Goal: Task Accomplishment & Management: Manage account settings

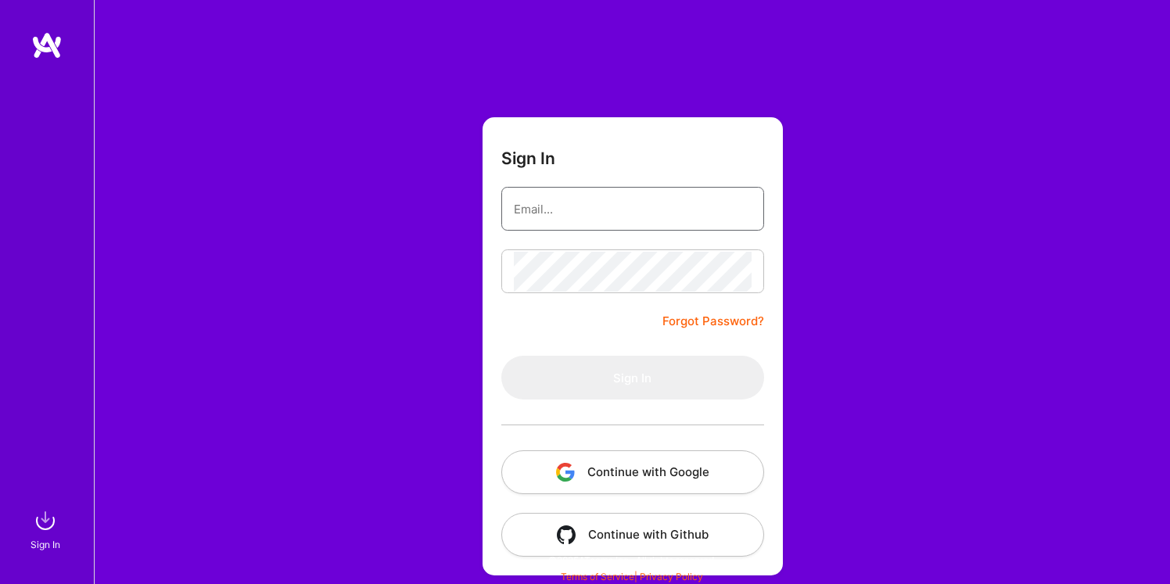
type input "[EMAIL_ADDRESS][DOMAIN_NAME]"
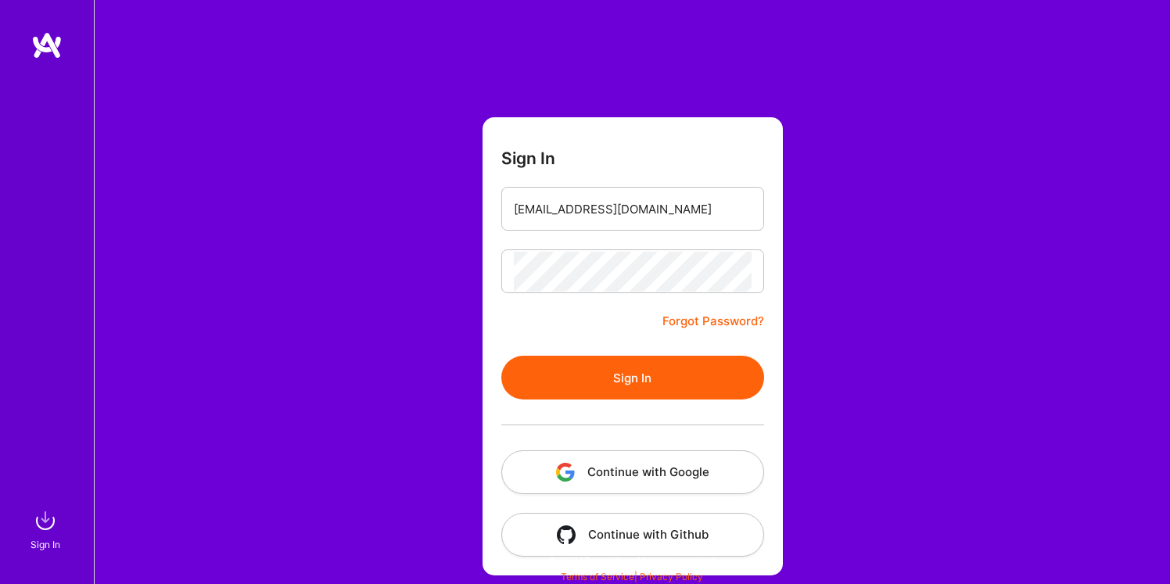
click at [540, 323] on form "Sign In [EMAIL_ADDRESS][DOMAIN_NAME] Forgot Password? Sign In Continue with Goo…" at bounding box center [633, 346] width 300 height 458
click at [582, 376] on button "Sign In" at bounding box center [632, 378] width 263 height 44
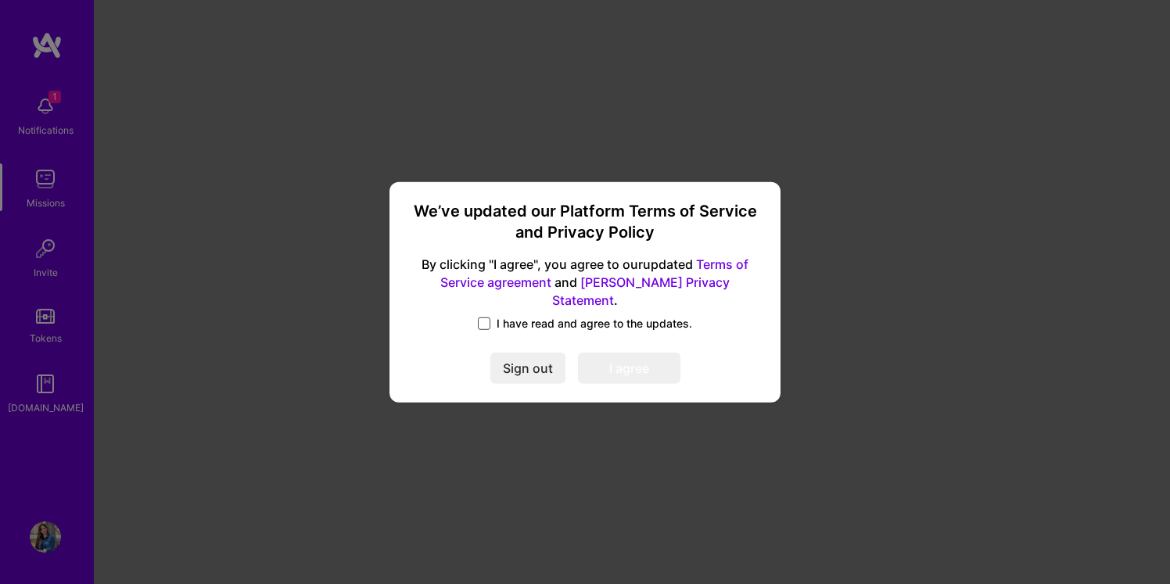
click at [479, 318] on span at bounding box center [484, 324] width 13 height 13
click at [0, 0] on input "I have read and agree to the updates." at bounding box center [0, 0] width 0 height 0
click at [642, 361] on button "I agree" at bounding box center [629, 368] width 102 height 31
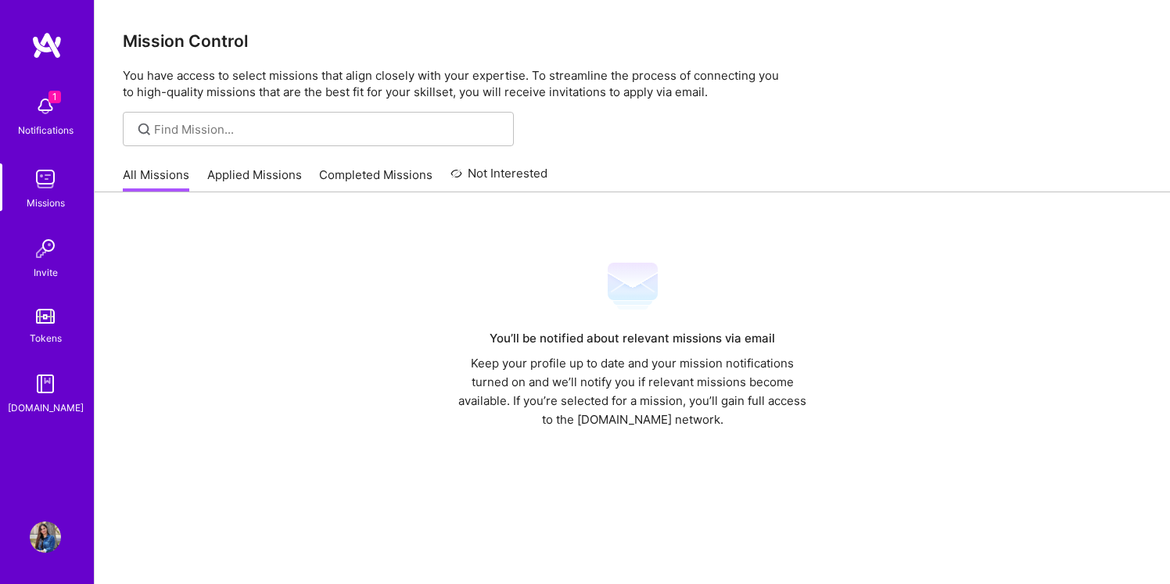
click at [54, 123] on div "Notifications" at bounding box center [46, 130] width 56 height 16
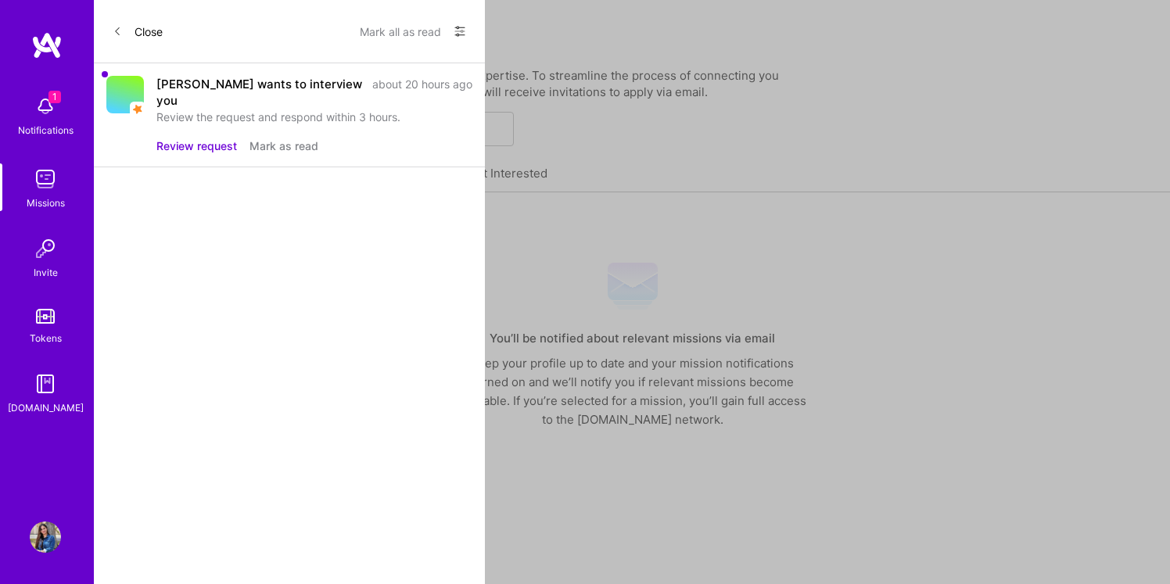
click at [188, 138] on button "Review request" at bounding box center [196, 146] width 81 height 16
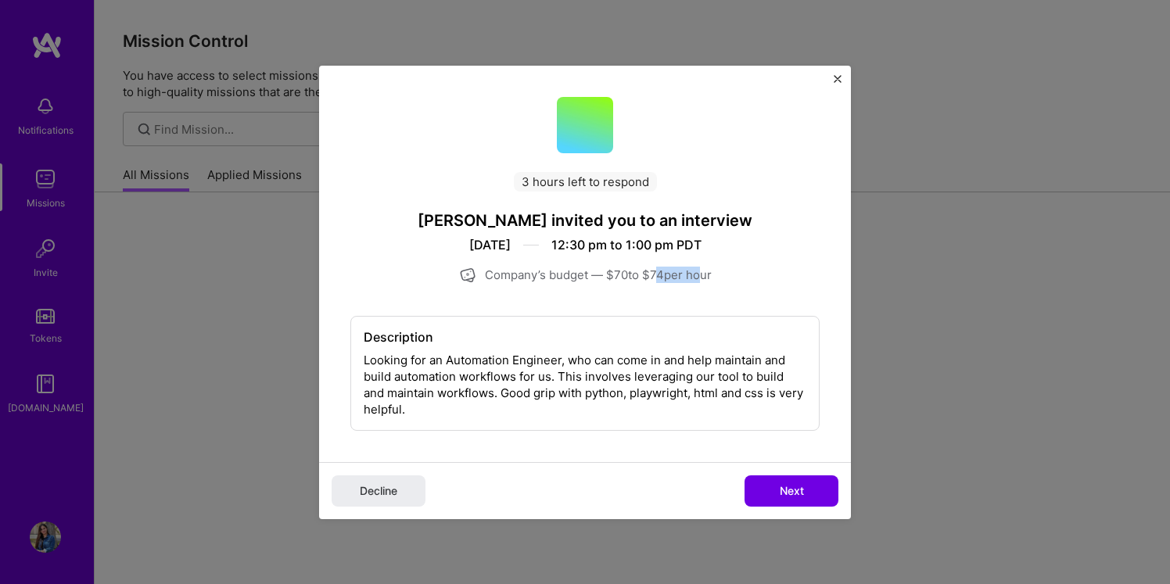
drag, startPoint x: 654, startPoint y: 273, endPoint x: 697, endPoint y: 274, distance: 43.0
click at [697, 274] on div "Company’s budget — $ 70 to $ 74 per hour" at bounding box center [584, 275] width 469 height 19
click at [713, 279] on div "Company’s budget — $ 70 to $ 74 per hour" at bounding box center [584, 275] width 469 height 19
click at [837, 77] on img "Close" at bounding box center [838, 79] width 8 height 8
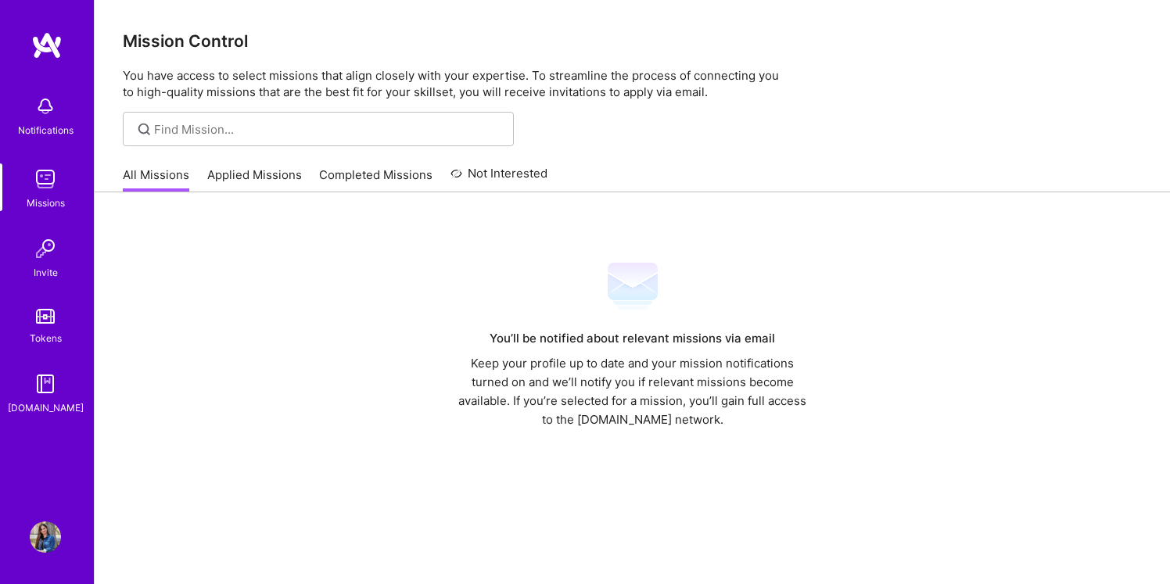
click at [262, 167] on link "Applied Missions" at bounding box center [254, 180] width 95 height 26
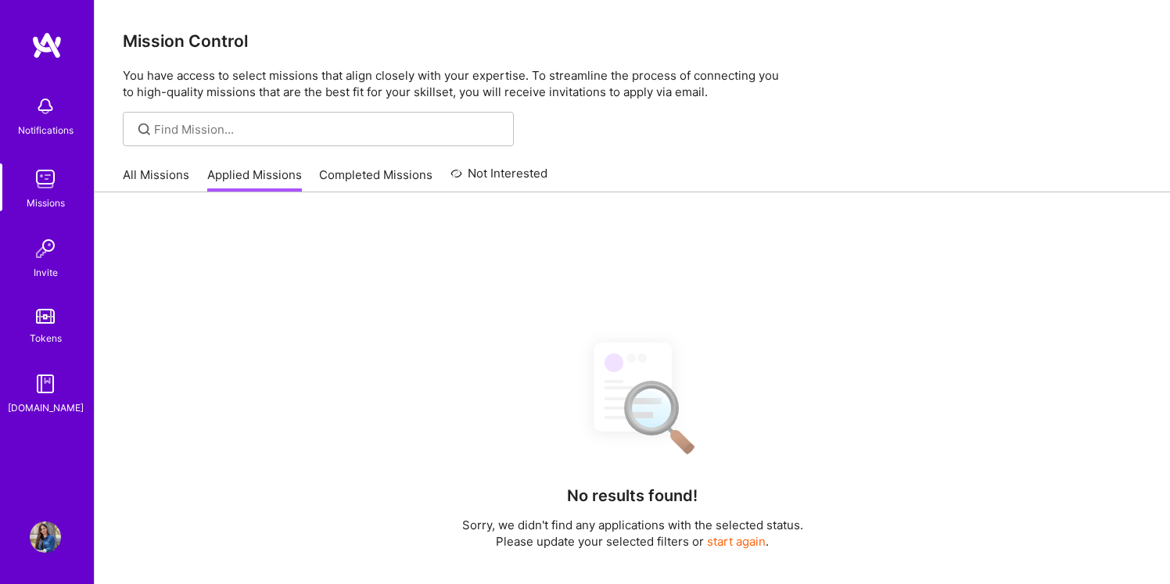
click at [355, 176] on link "Completed Missions" at bounding box center [375, 180] width 113 height 26
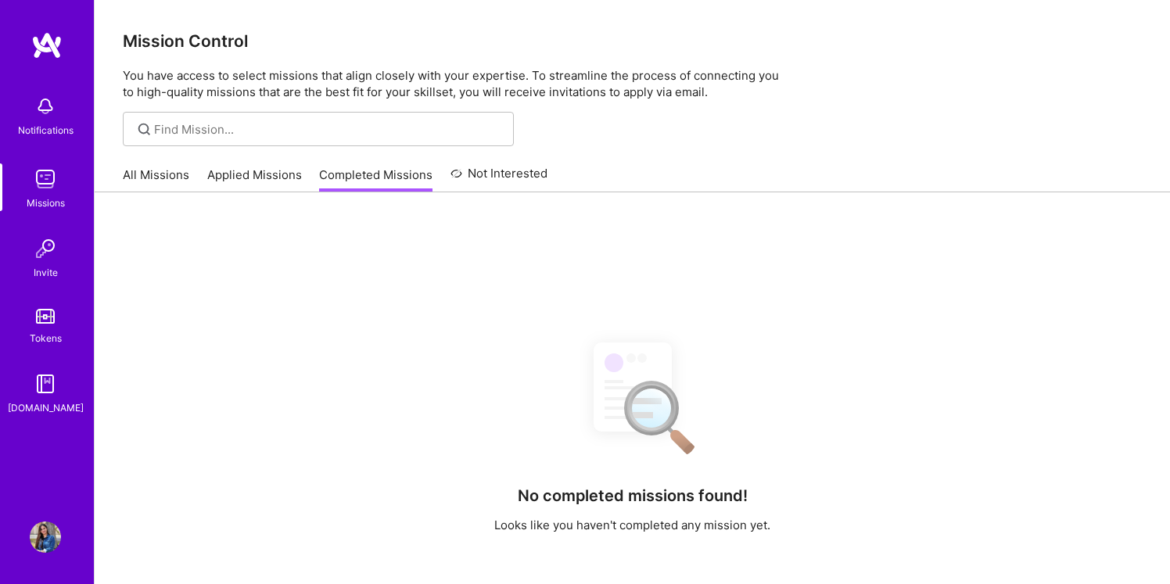
click at [269, 180] on link "Applied Missions" at bounding box center [254, 180] width 95 height 26
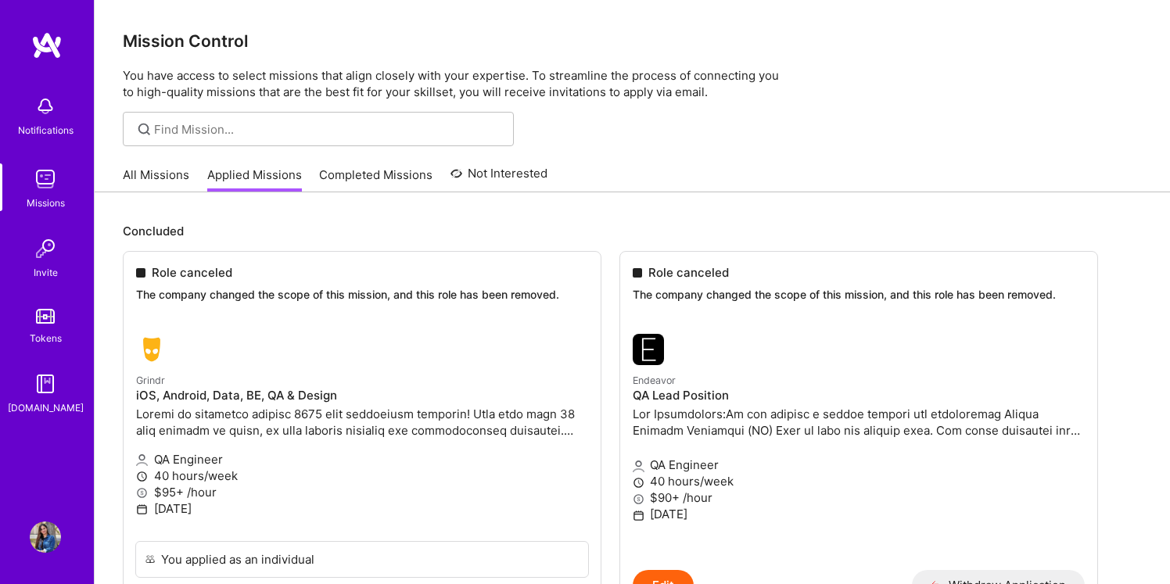
click at [45, 173] on img at bounding box center [45, 179] width 31 height 31
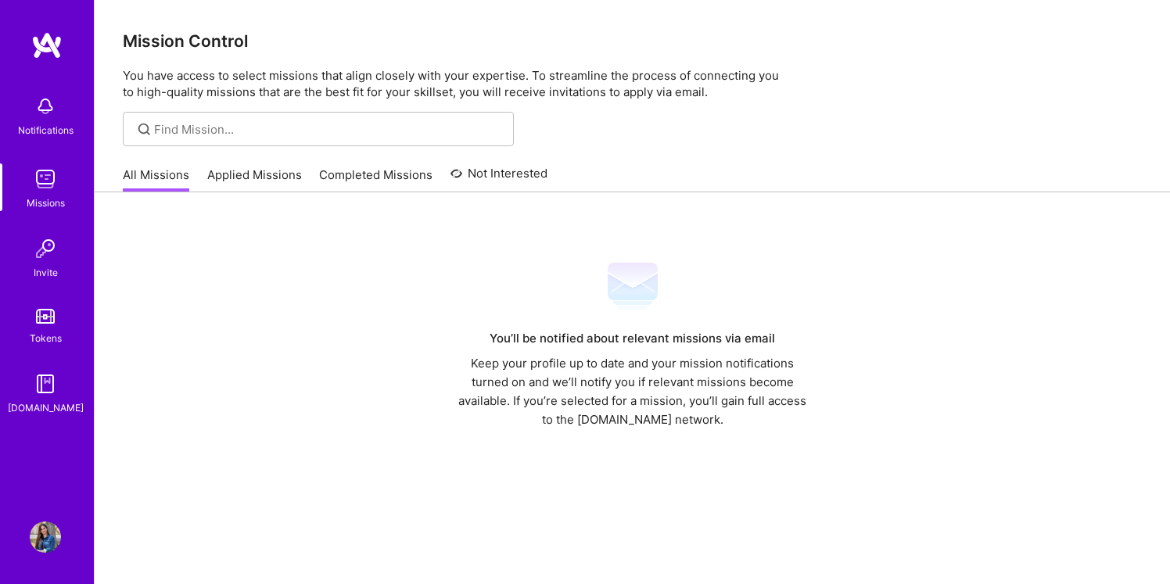
click at [45, 173] on img at bounding box center [45, 179] width 31 height 31
click at [227, 177] on link "Applied Missions" at bounding box center [254, 180] width 95 height 26
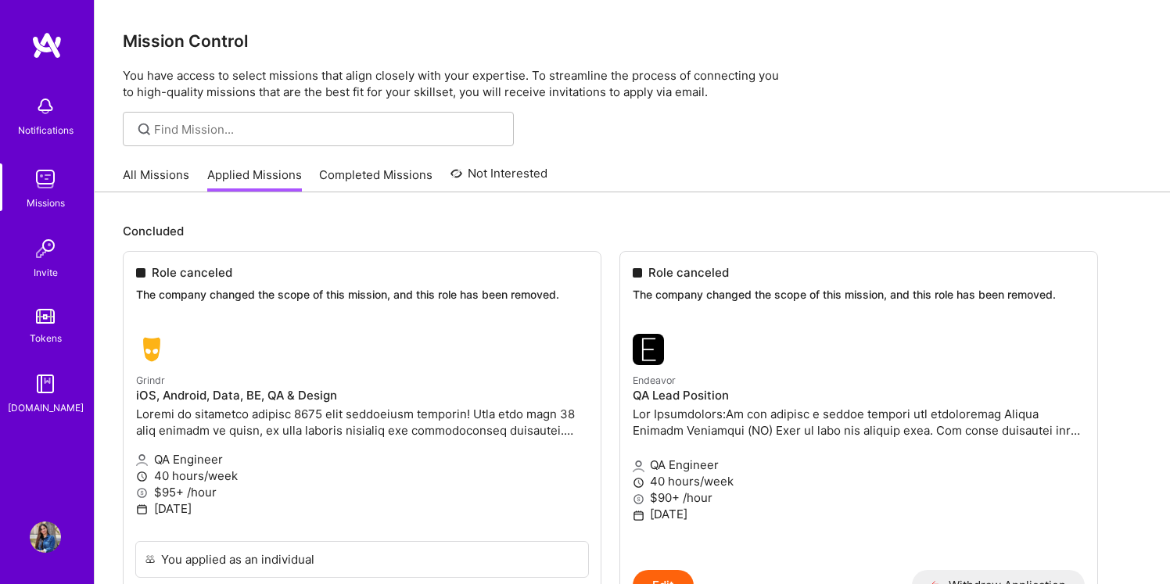
click at [359, 170] on link "Completed Missions" at bounding box center [375, 180] width 113 height 26
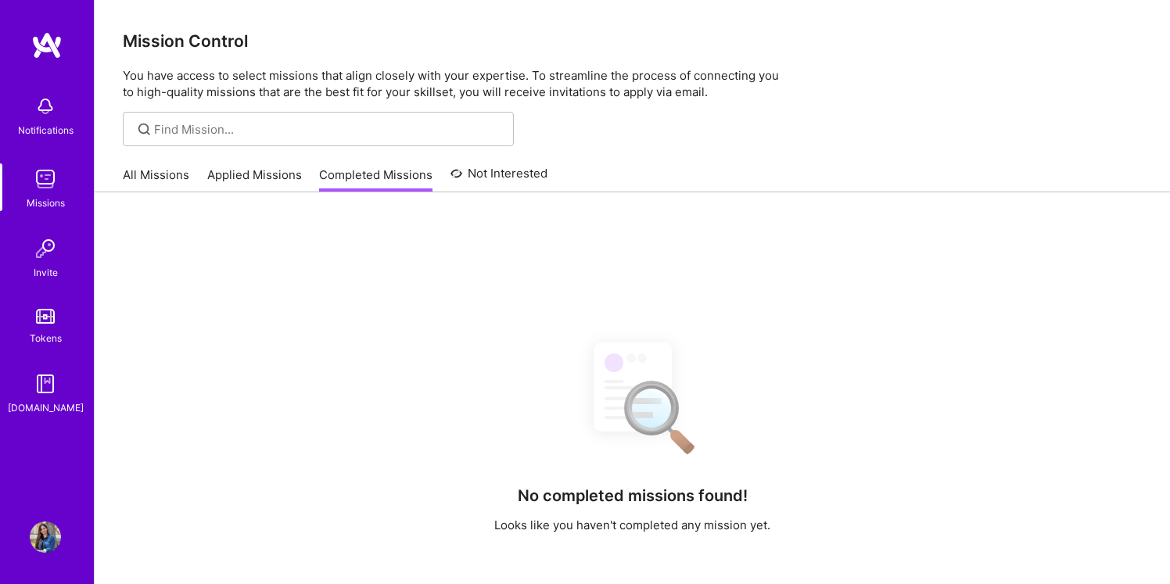
click at [494, 177] on link "Not Interested" at bounding box center [500, 178] width 98 height 28
click at [177, 179] on link "All Missions" at bounding box center [156, 180] width 66 height 26
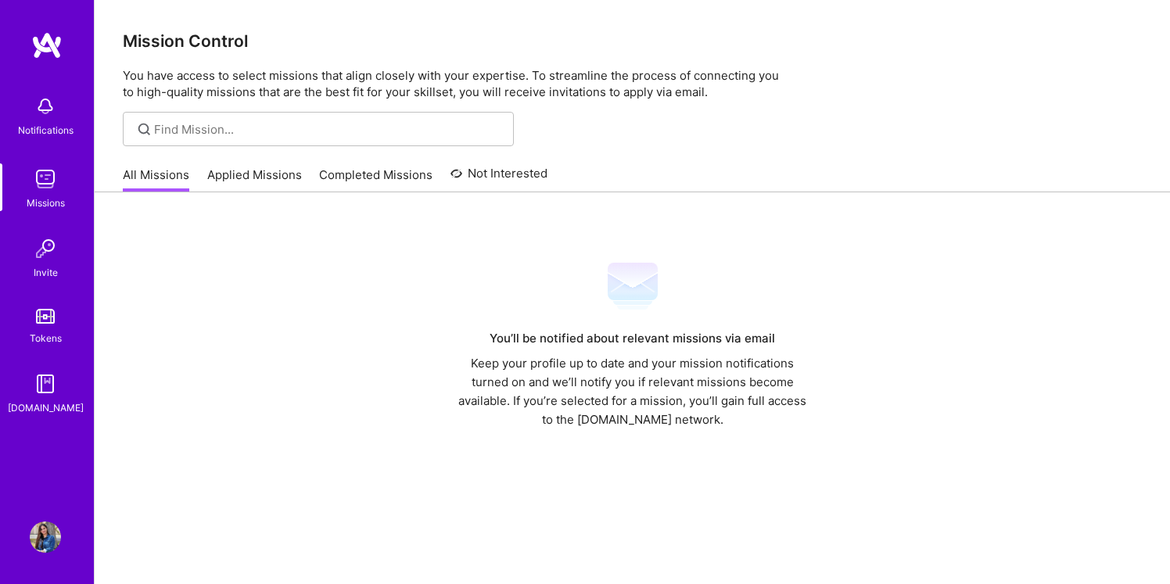
click at [37, 120] on img at bounding box center [45, 106] width 31 height 31
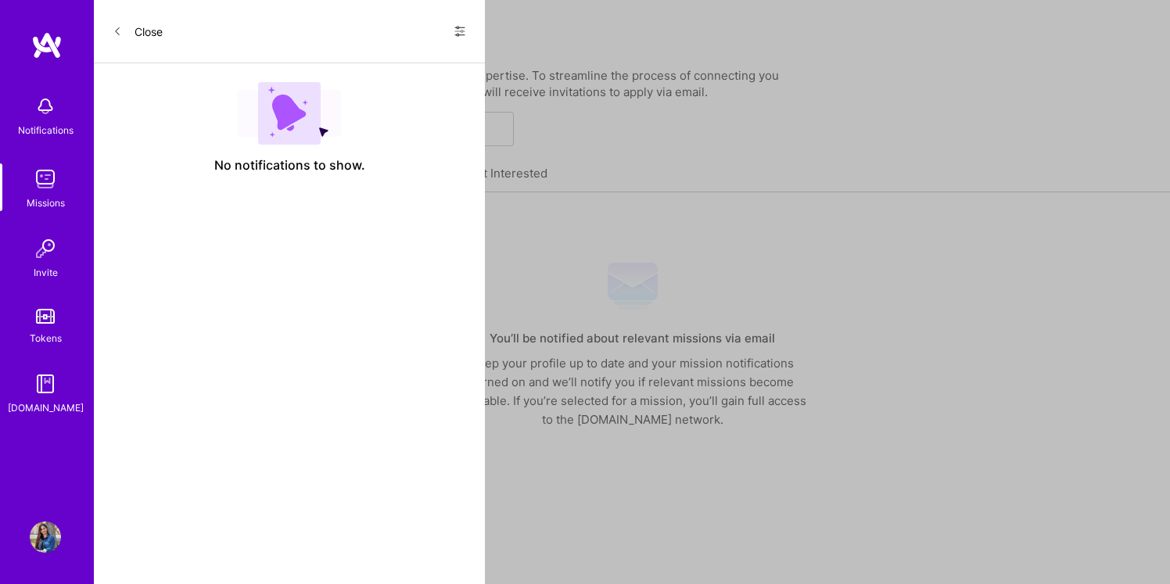
click at [124, 32] on button "Close" at bounding box center [138, 31] width 50 height 25
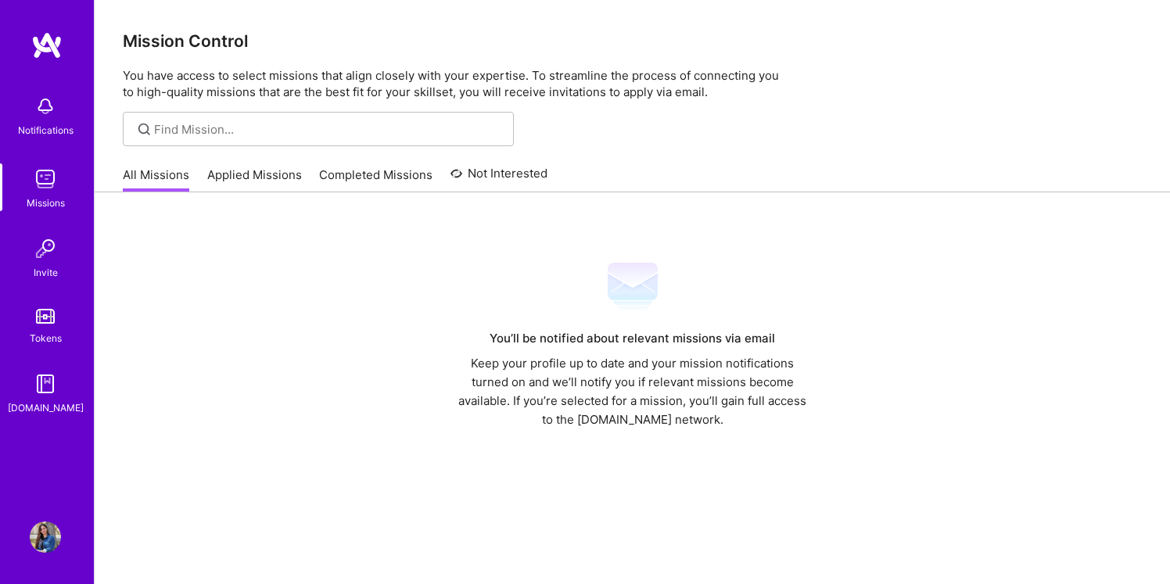
click at [36, 119] on img at bounding box center [45, 106] width 31 height 31
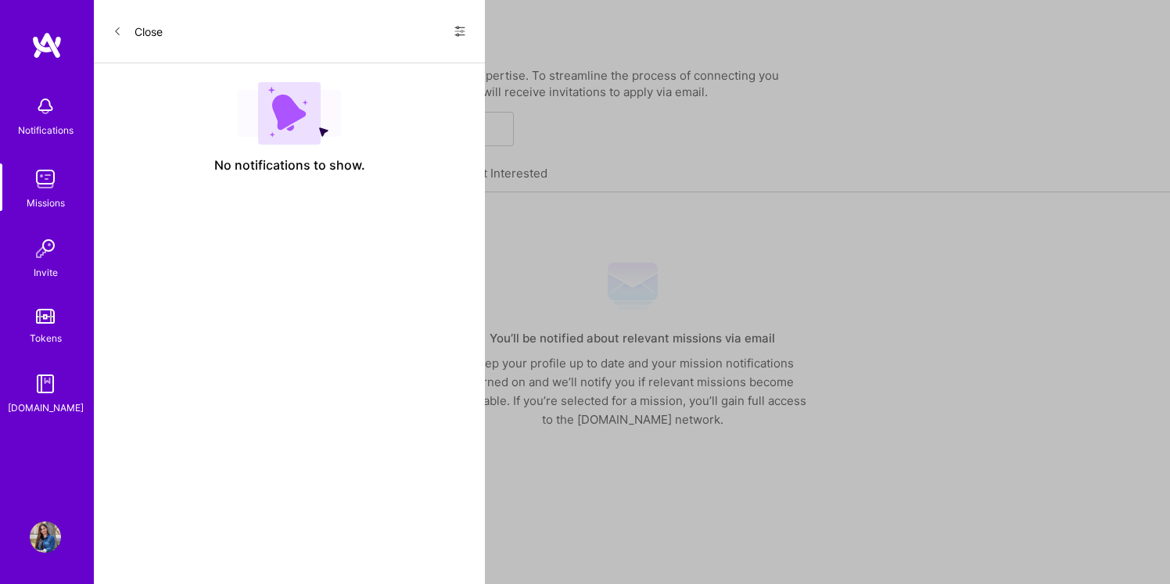
click at [463, 27] on icon at bounding box center [460, 31] width 13 height 13
click at [346, 66] on span "Show all notifications" at bounding box center [350, 64] width 109 height 16
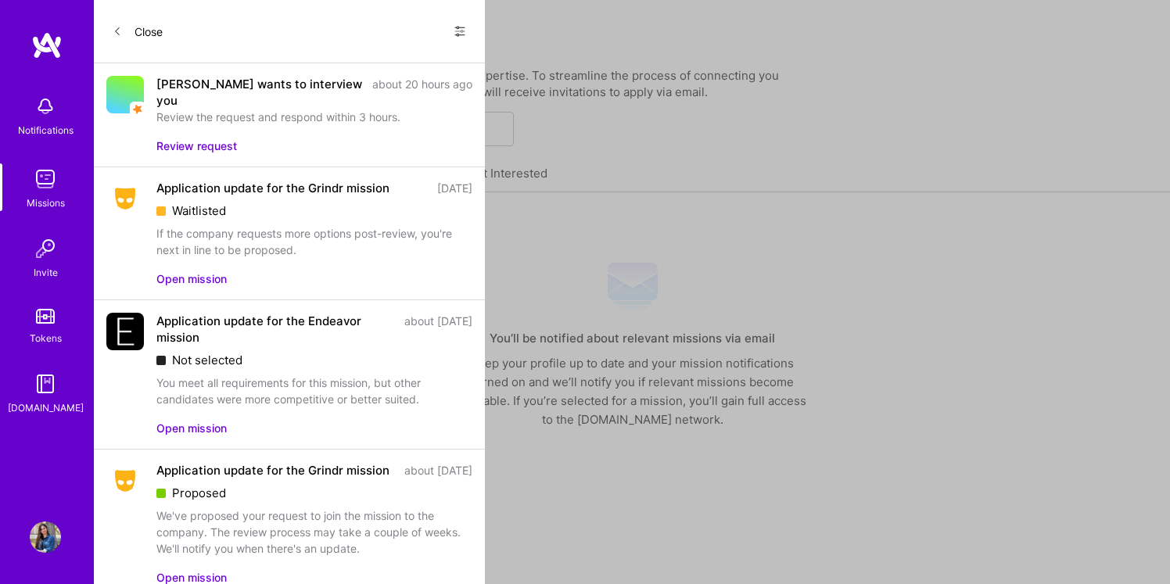
click at [207, 138] on button "Review request" at bounding box center [196, 146] width 81 height 16
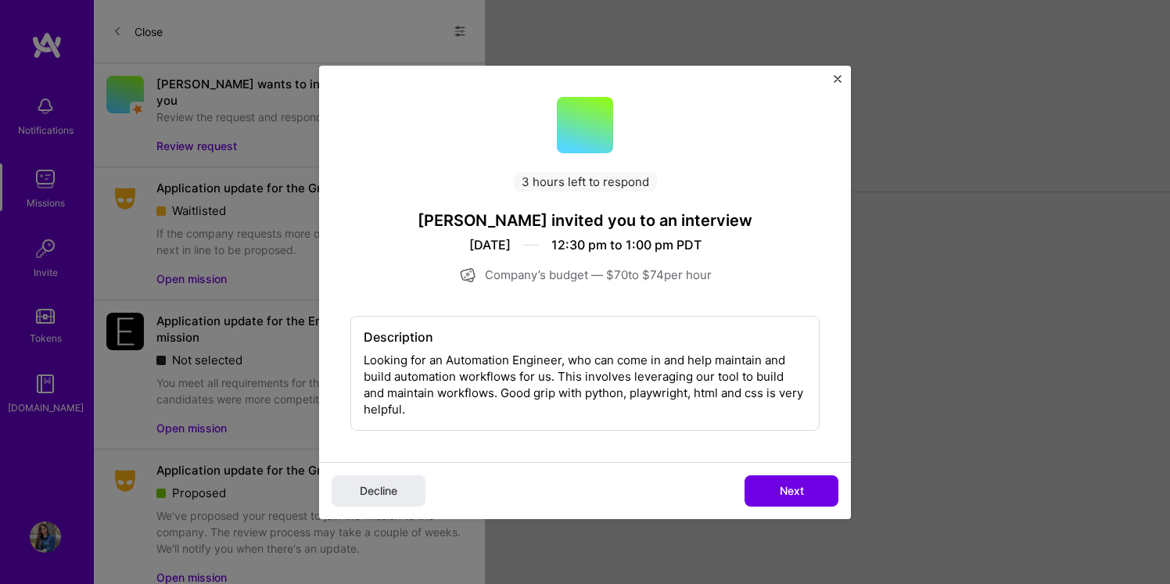
click at [632, 376] on div "Description Looking for an Automation Engineer, who can come in and help mainta…" at bounding box center [584, 373] width 469 height 115
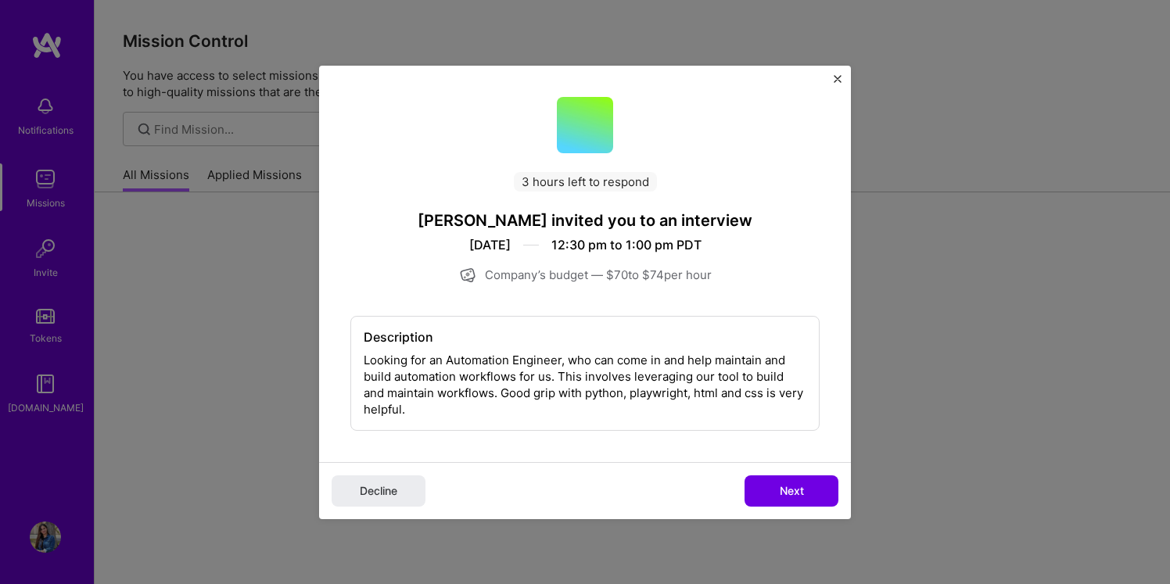
click at [632, 376] on div "Description Looking for an Automation Engineer, who can come in and help mainta…" at bounding box center [584, 373] width 469 height 115
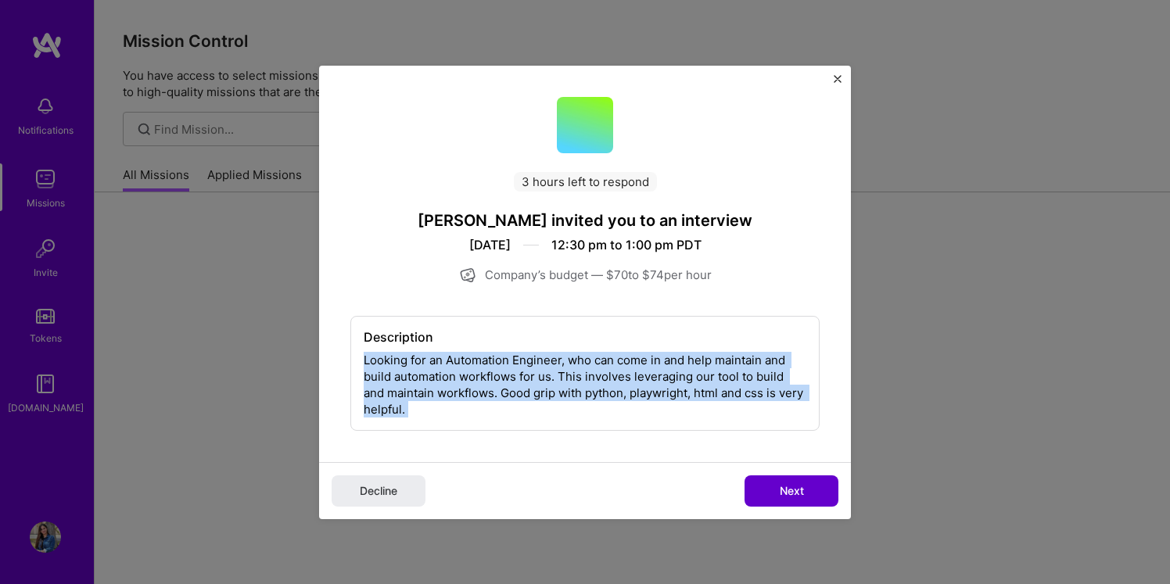
click at [801, 495] on span "Next" at bounding box center [792, 491] width 24 height 16
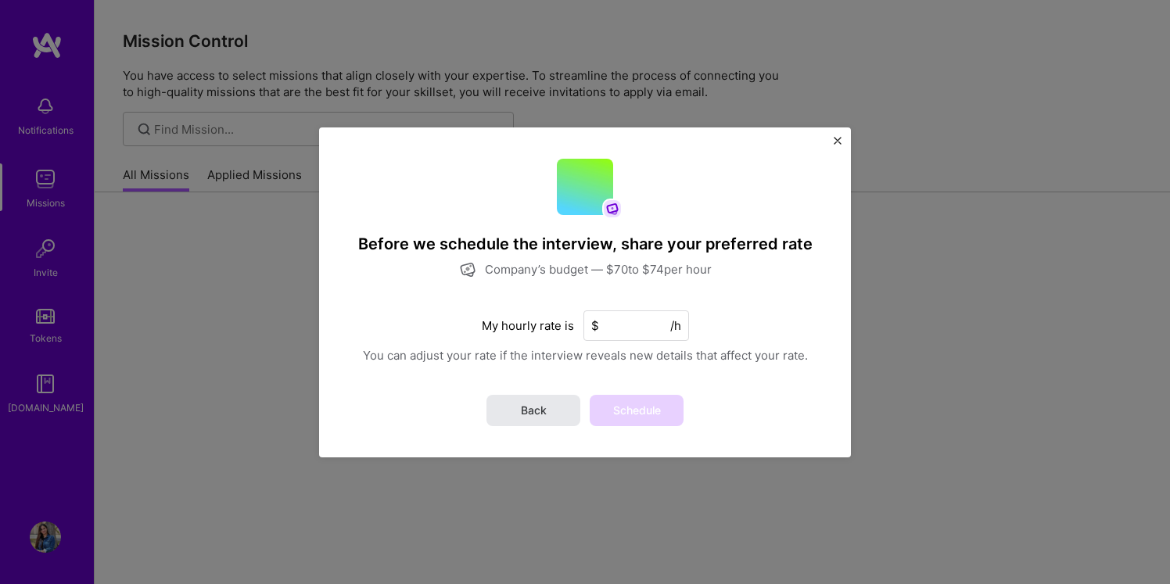
click at [537, 410] on span "Back" at bounding box center [534, 411] width 26 height 16
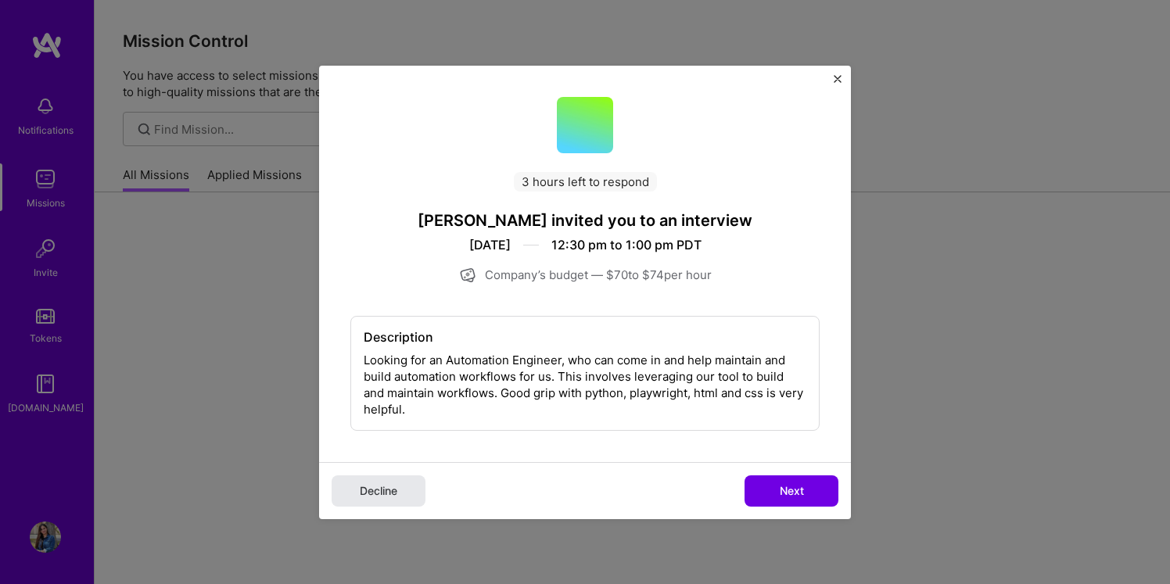
click at [382, 491] on span "Decline" at bounding box center [379, 491] width 38 height 16
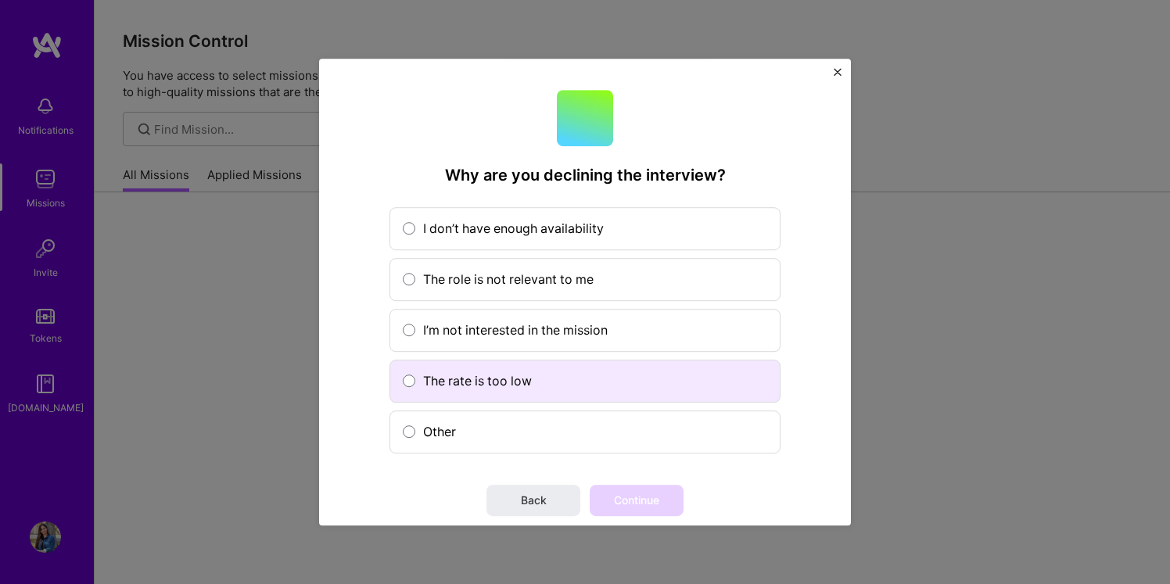
click at [409, 376] on span at bounding box center [409, 381] width 13 height 13
click at [0, 0] on input "The rate is too low" at bounding box center [0, 0] width 0 height 0
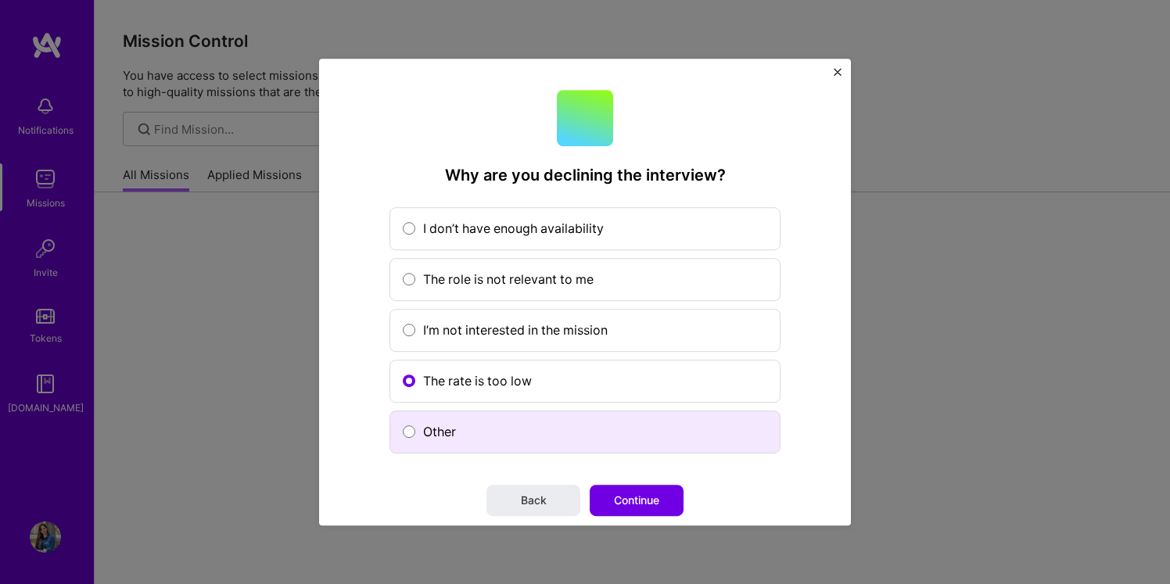
click at [412, 444] on label "Other" at bounding box center [585, 432] width 391 height 43
click at [0, 0] on input "Other" at bounding box center [0, 0] width 0 height 0
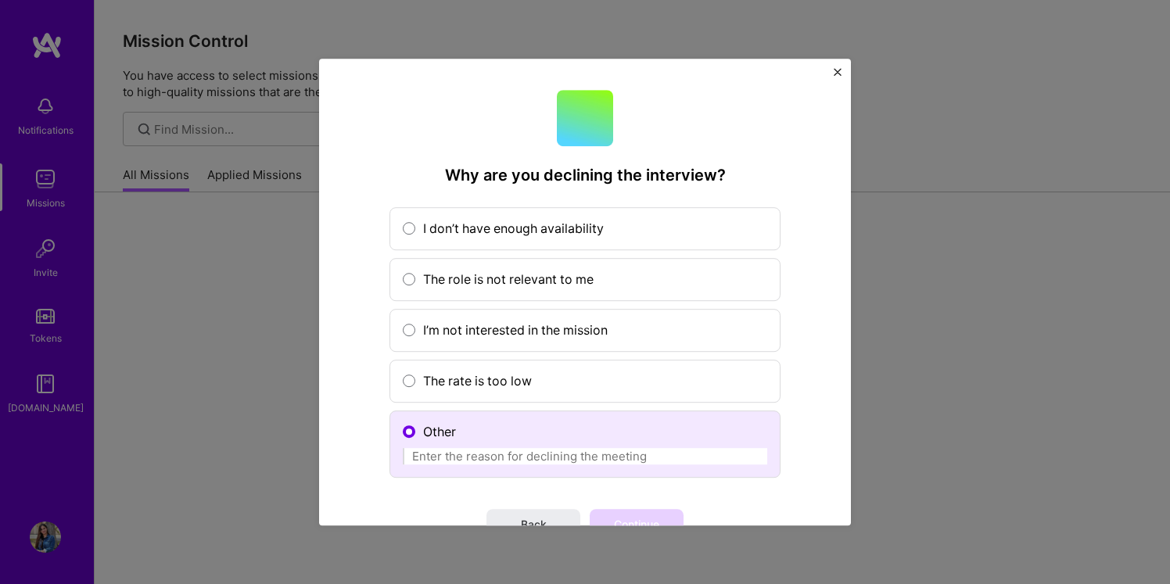
scroll to position [45, 0]
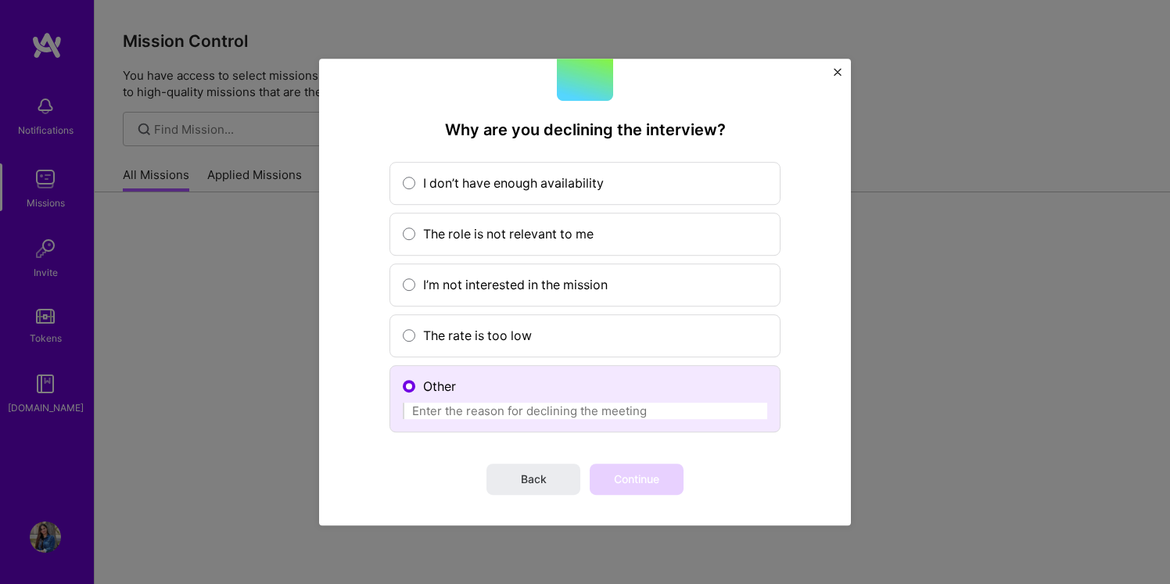
click at [545, 415] on input "Other" at bounding box center [585, 411] width 365 height 16
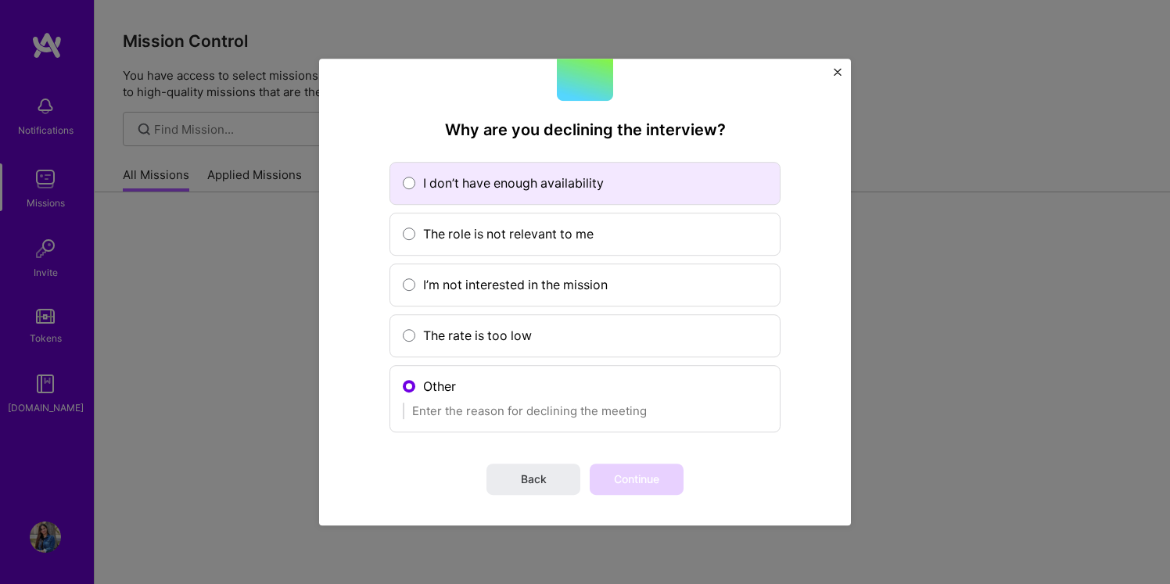
click at [401, 183] on label "I don’t have enough availability" at bounding box center [585, 183] width 391 height 43
click at [0, 0] on input "I don’t have enough availability" at bounding box center [0, 0] width 0 height 0
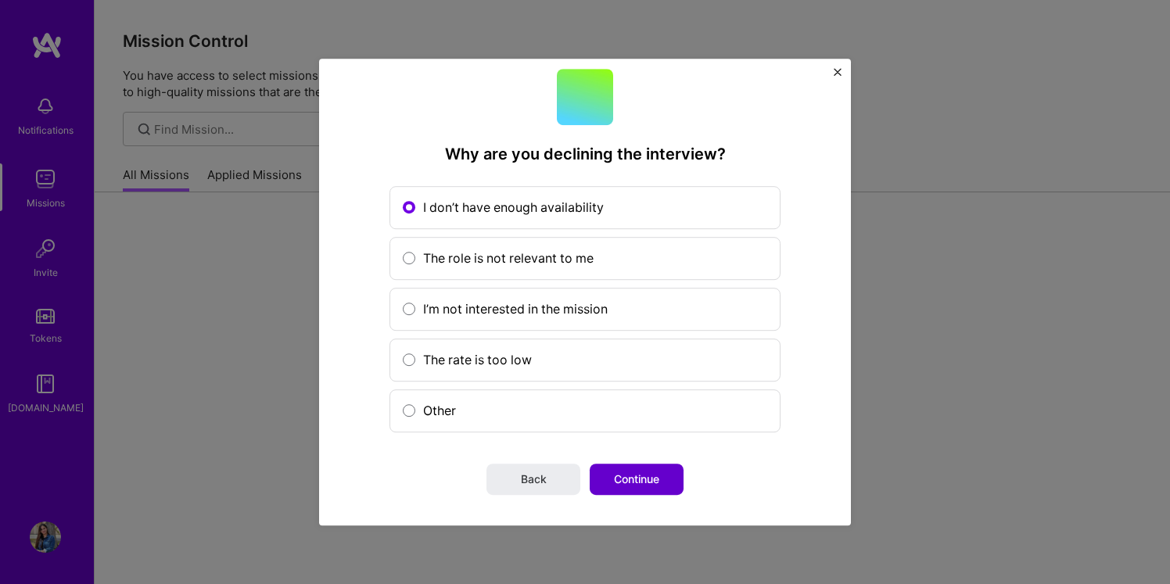
click at [652, 486] on span "Continue" at bounding box center [636, 480] width 45 height 16
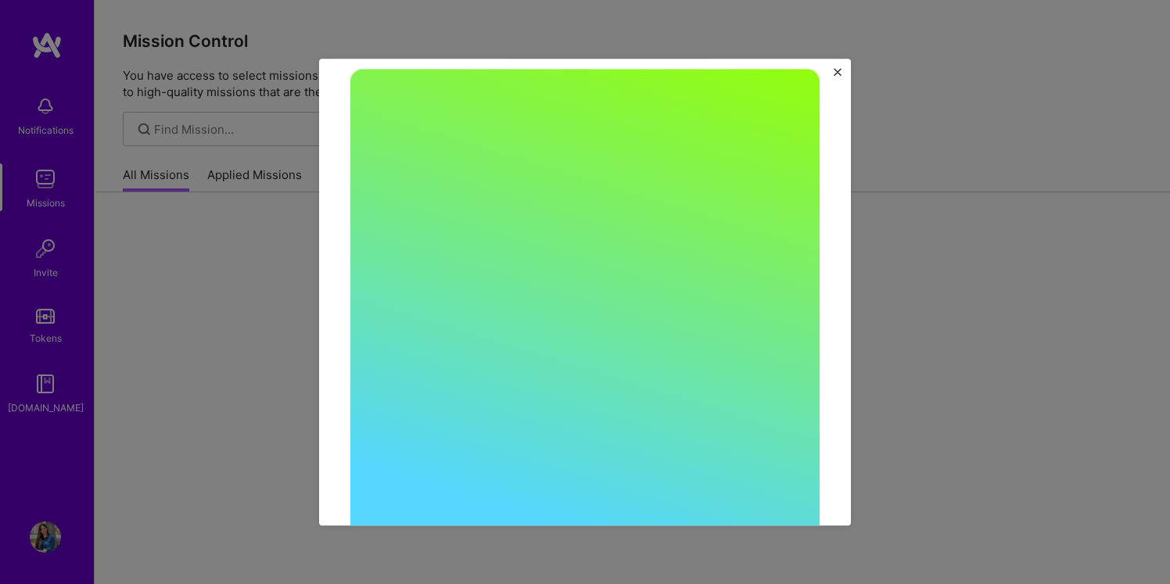
scroll to position [0, 0]
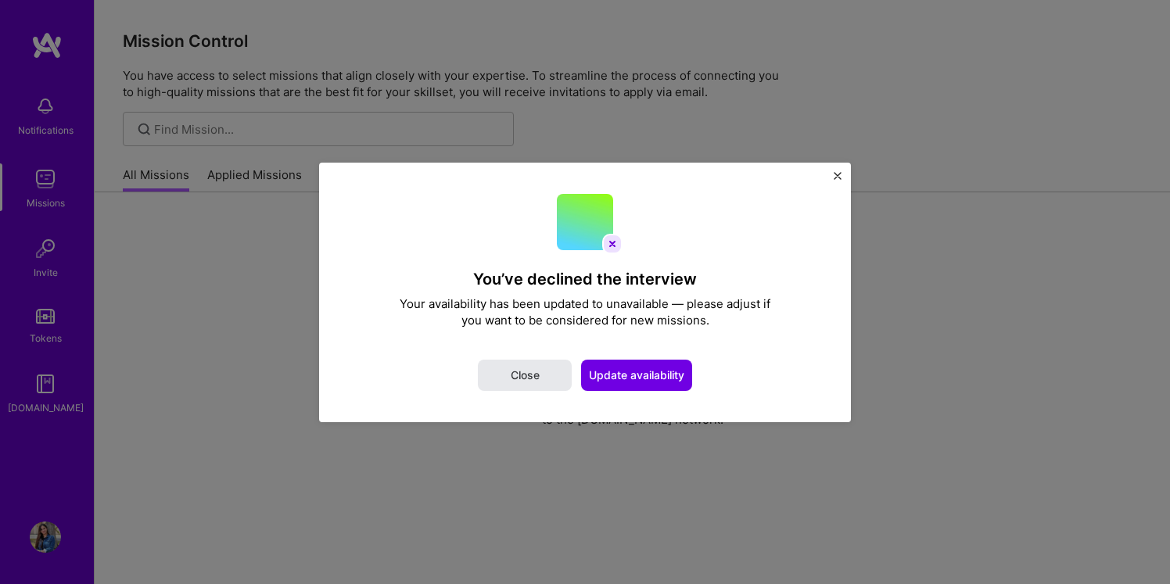
click at [540, 371] on button "Close" at bounding box center [525, 375] width 94 height 31
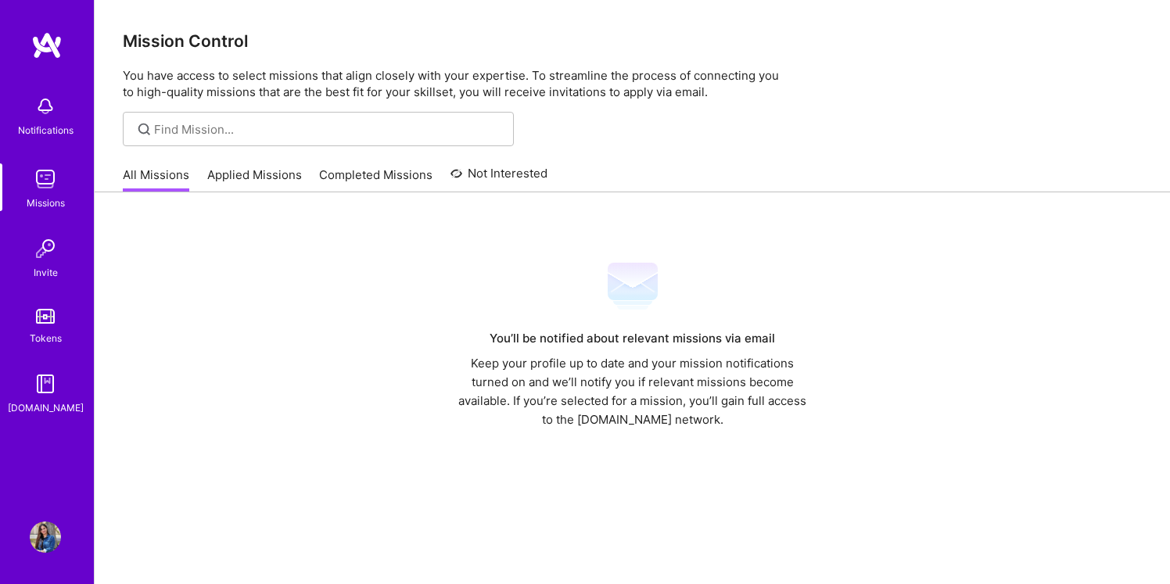
click at [222, 167] on link "Applied Missions" at bounding box center [254, 180] width 95 height 26
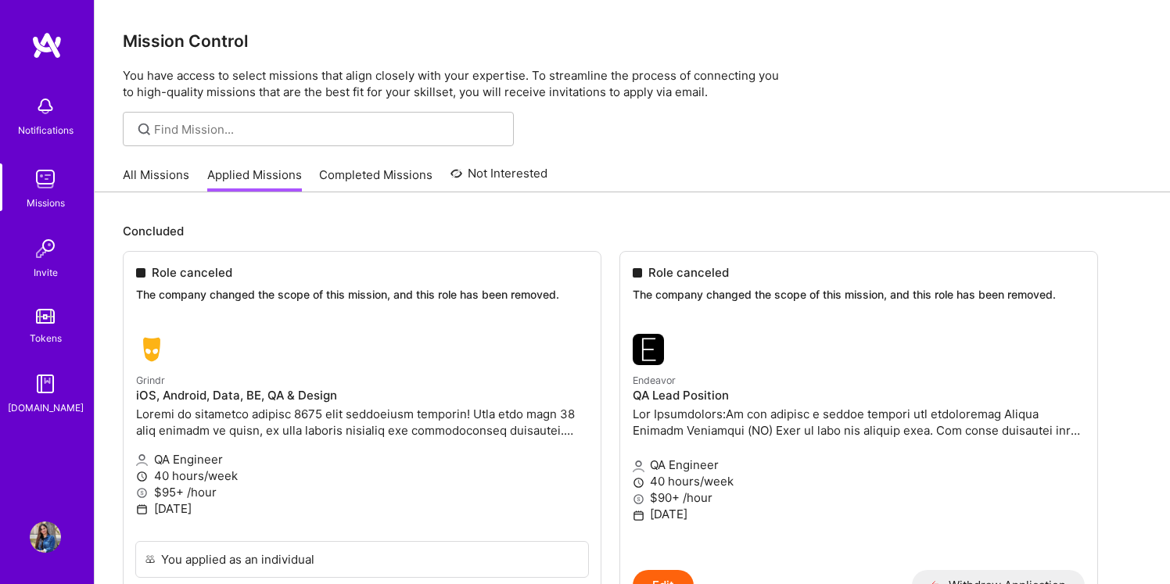
click at [401, 176] on link "Completed Missions" at bounding box center [375, 180] width 113 height 26
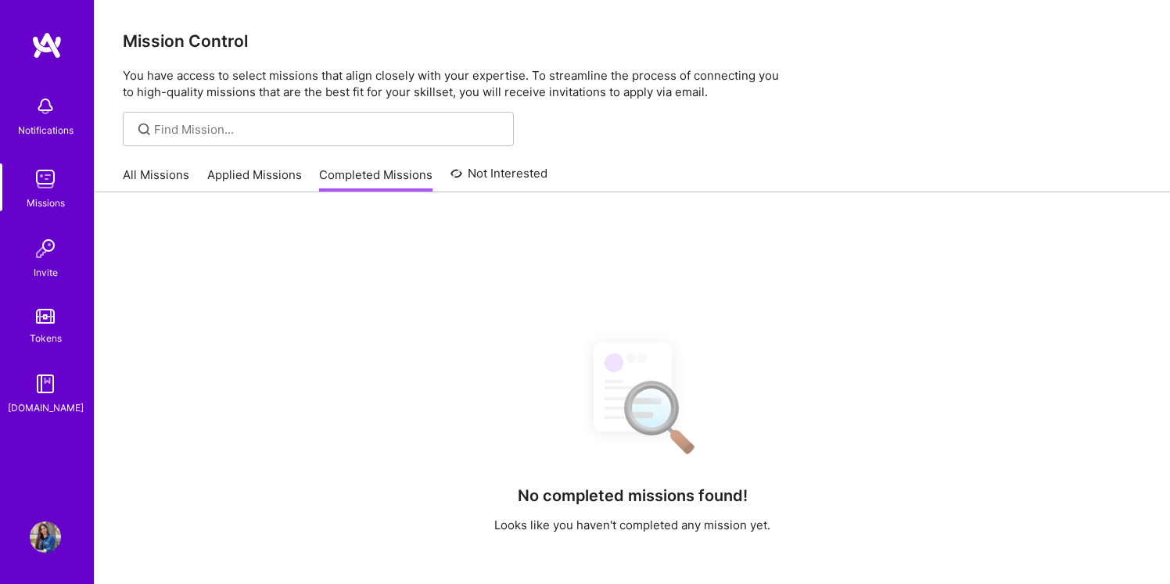
click at [47, 182] on img at bounding box center [45, 179] width 31 height 31
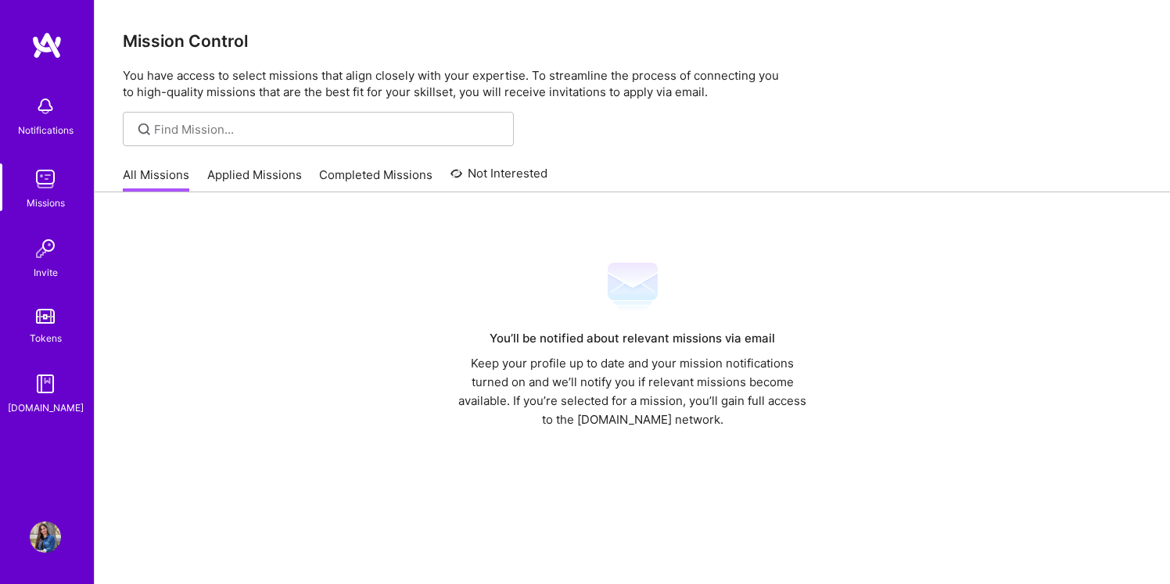
click at [264, 166] on div "All Missions Applied Missions Completed Missions Not Interested" at bounding box center [335, 175] width 425 height 34
click at [264, 176] on link "Applied Missions" at bounding box center [254, 180] width 95 height 26
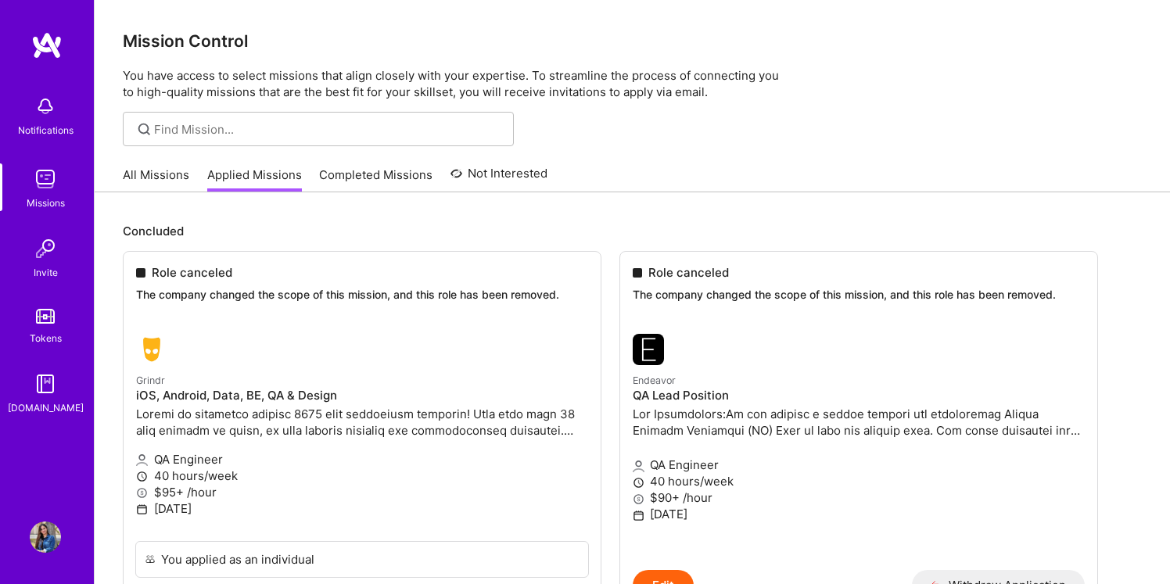
click at [137, 184] on link "All Missions" at bounding box center [156, 180] width 66 height 26
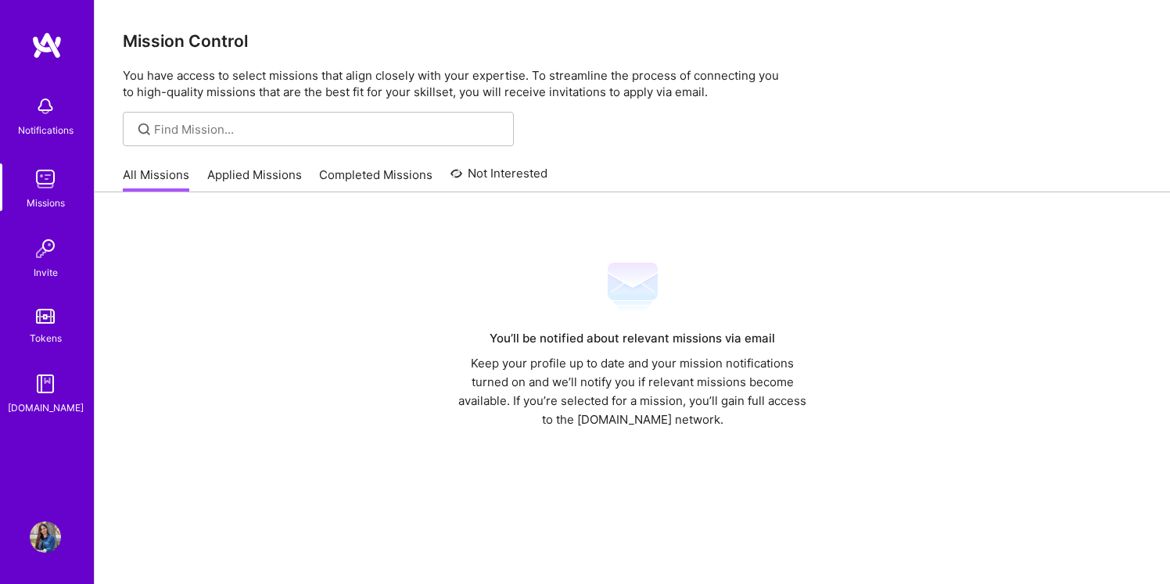
click at [49, 113] on img at bounding box center [45, 106] width 31 height 31
click at [43, 277] on div "Invite" at bounding box center [46, 272] width 24 height 16
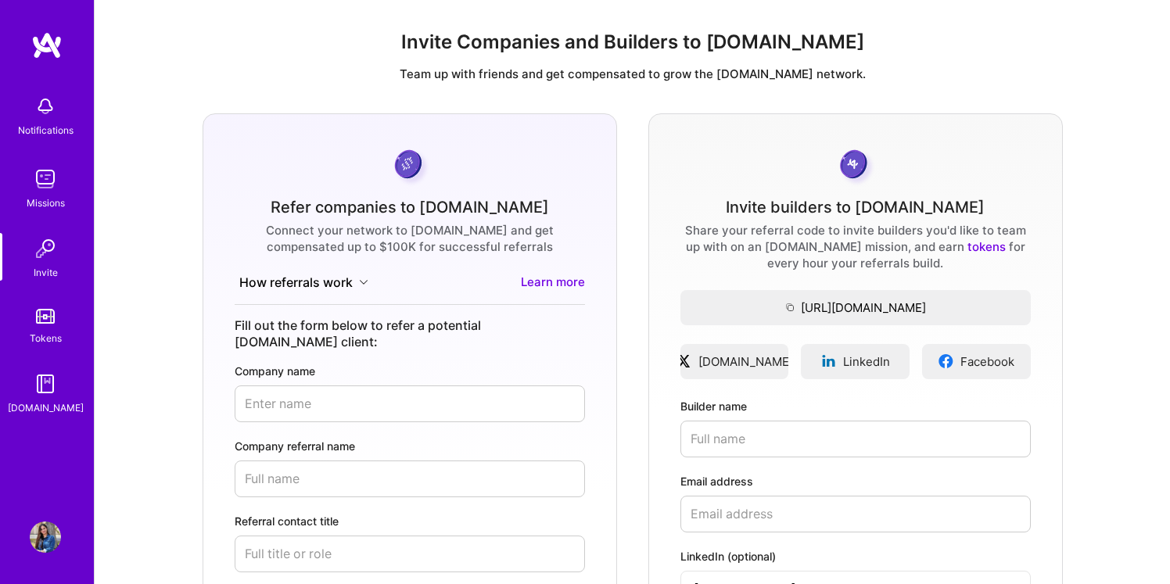
click at [63, 318] on link "Tokens" at bounding box center [45, 325] width 97 height 44
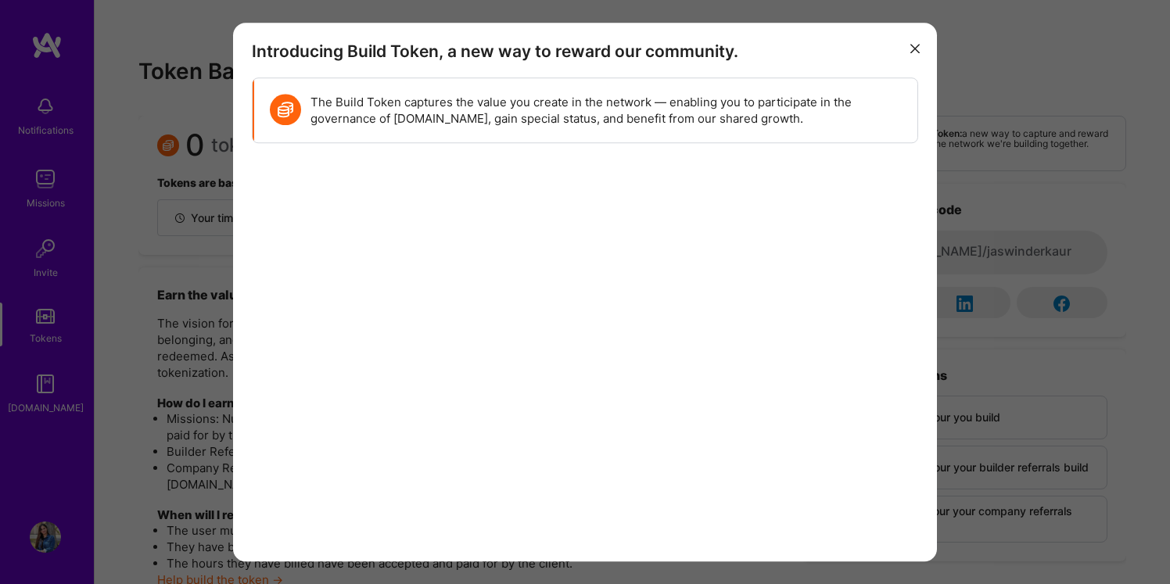
click at [44, 162] on div "Introducing Build Token, a new way to reward our community. The Build Token cap…" at bounding box center [585, 292] width 1170 height 584
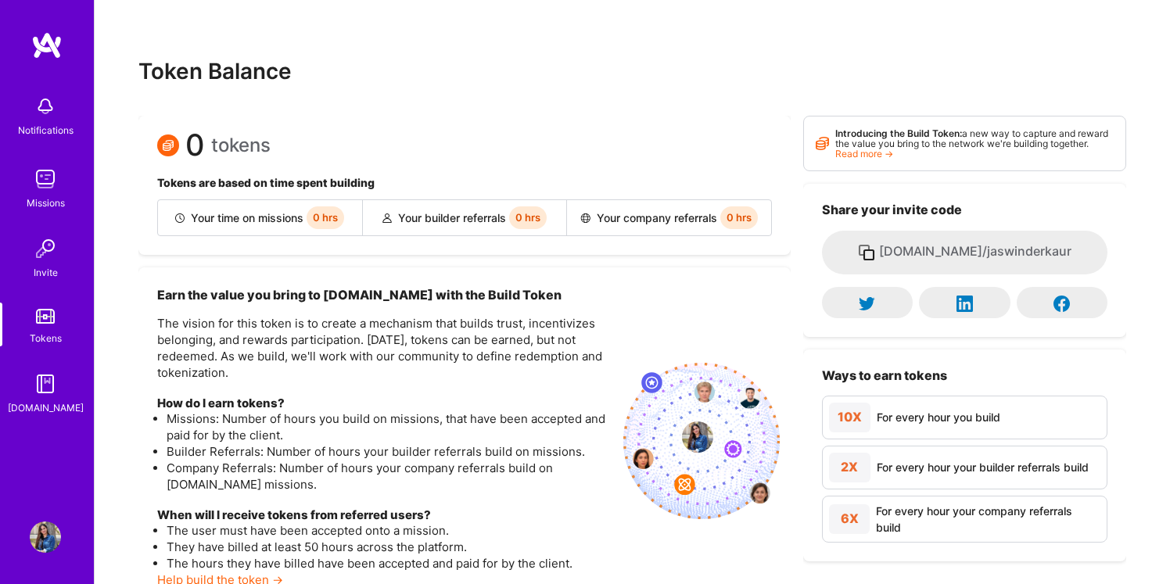
click at [39, 189] on img at bounding box center [45, 179] width 31 height 31
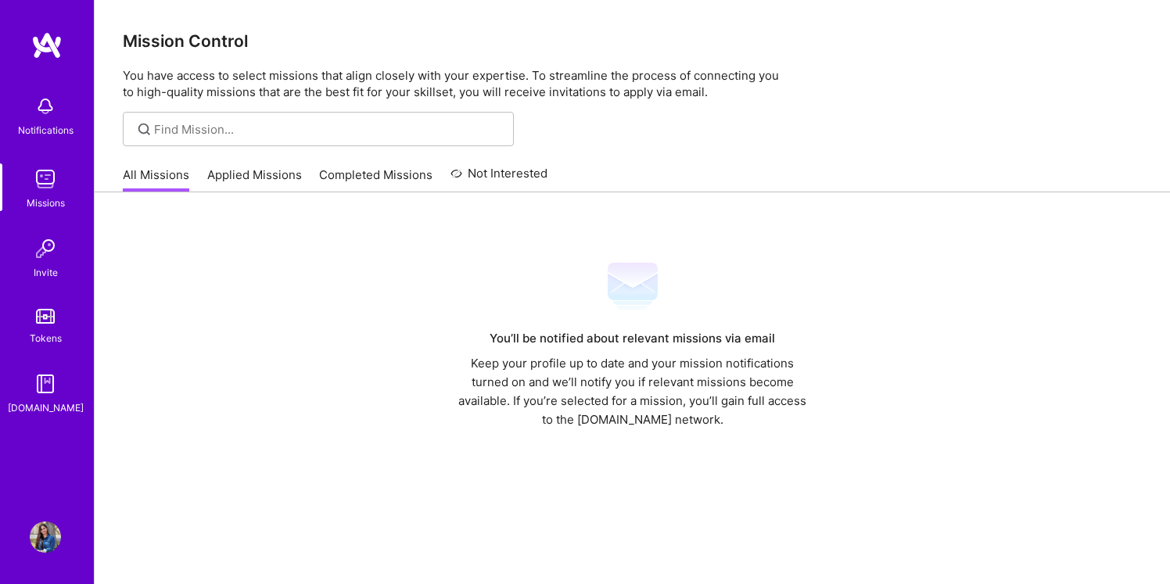
click at [248, 173] on link "Applied Missions" at bounding box center [254, 180] width 95 height 26
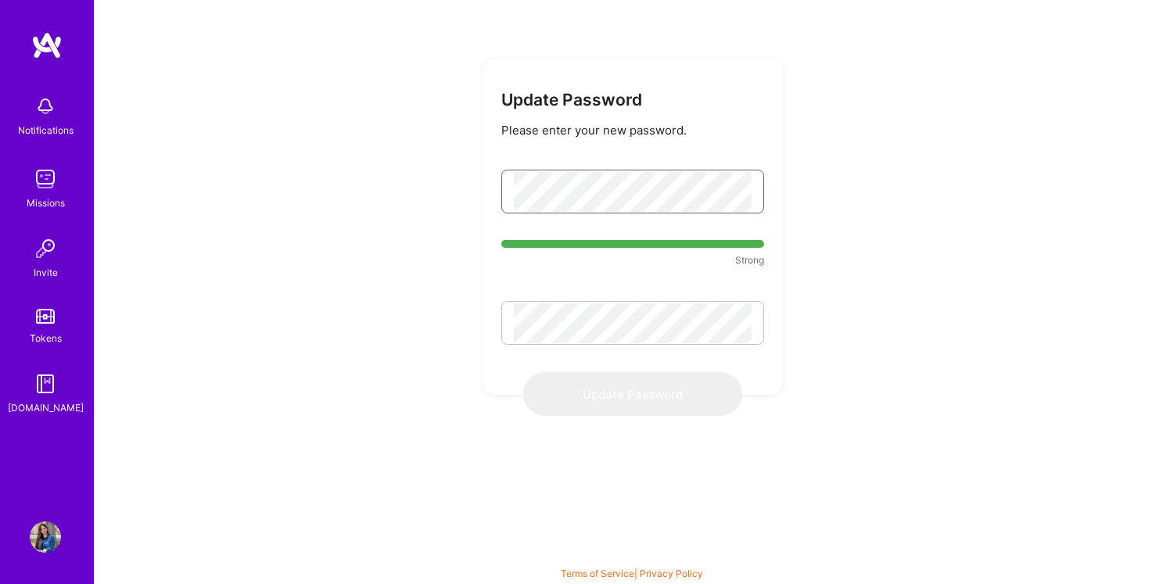
click at [289, 192] on div "Update Password Please enter your new password. Strong Update Password" at bounding box center [632, 292] width 1077 height 584
click at [363, 269] on div "Update Password Please enter your new password. Strong Update Password" at bounding box center [632, 292] width 1077 height 584
click at [359, 320] on div "Update Password Please enter your new password. Strong Update Password" at bounding box center [632, 292] width 1077 height 584
click at [495, 203] on form "Update Password Please enter your new password. Strong Update Password" at bounding box center [633, 227] width 300 height 336
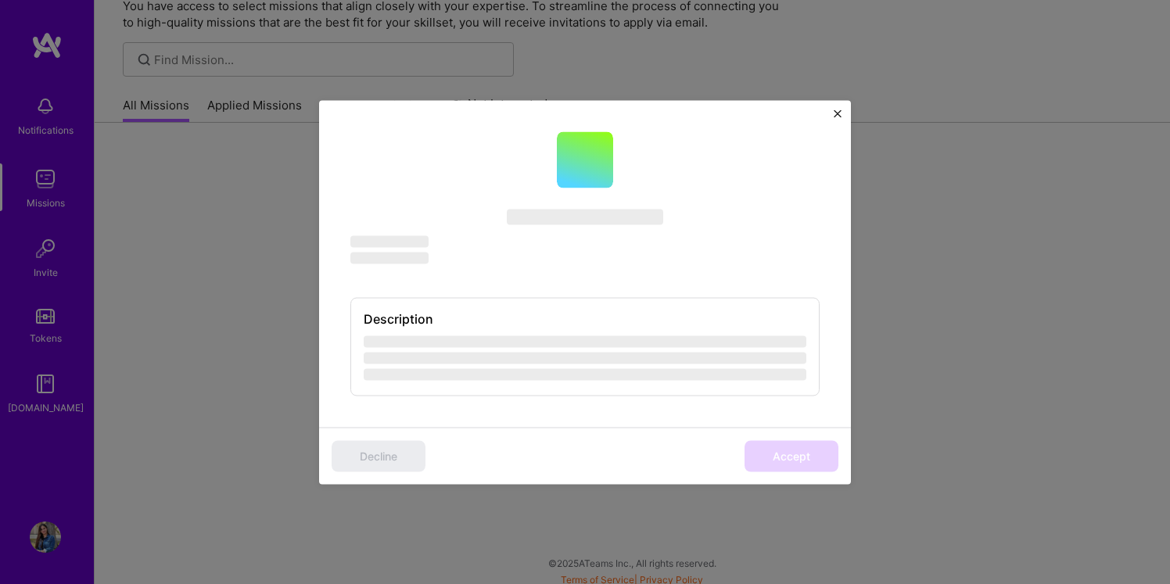
scroll to position [76, 0]
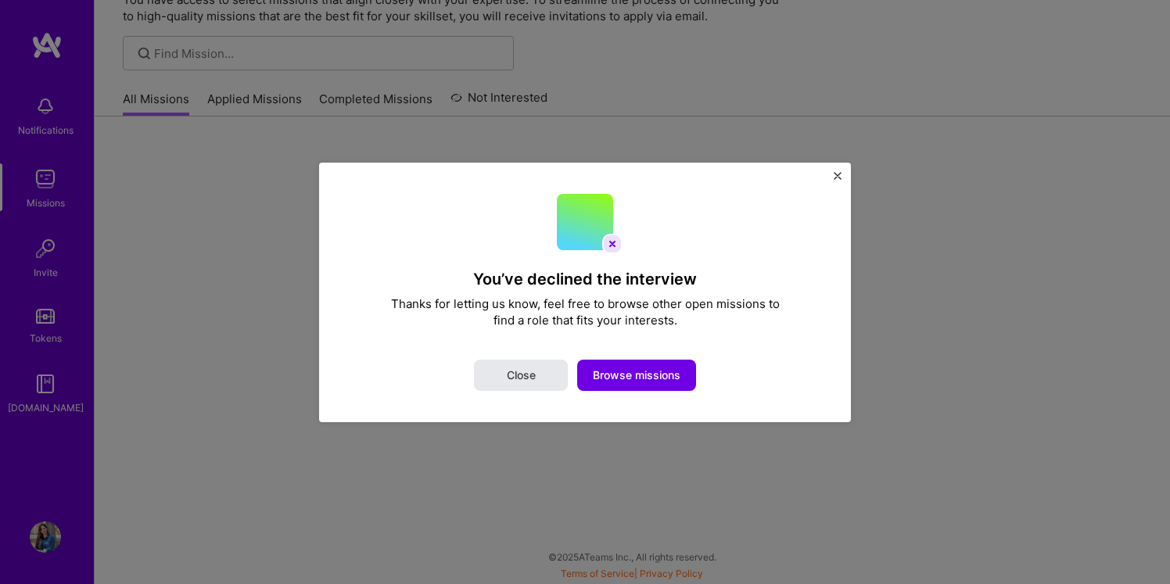
click at [514, 381] on span "Close" at bounding box center [521, 376] width 29 height 16
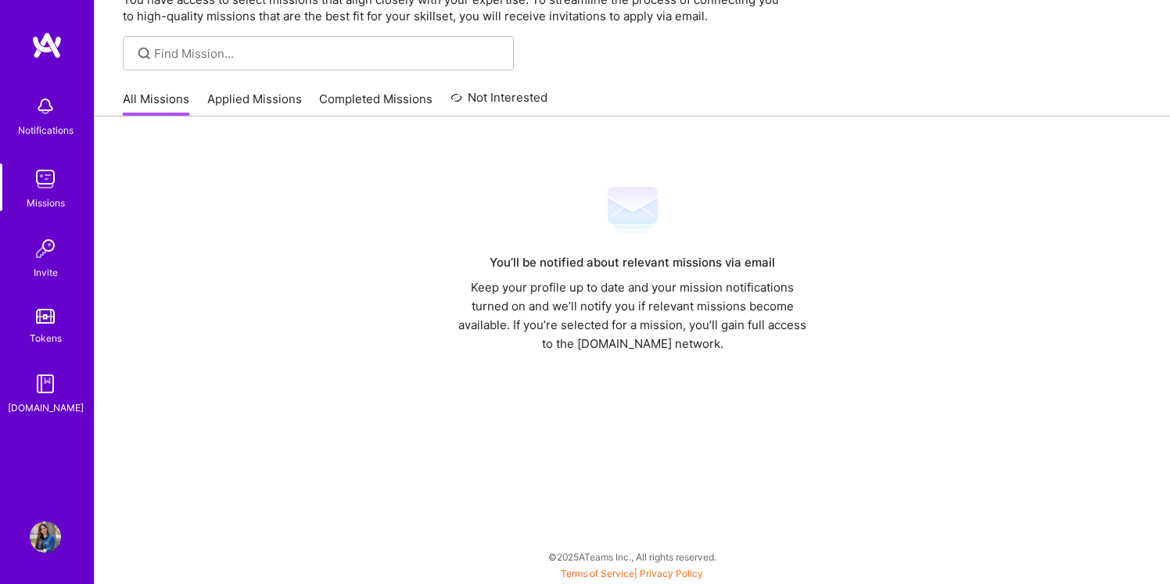
click at [31, 165] on img at bounding box center [45, 179] width 31 height 31
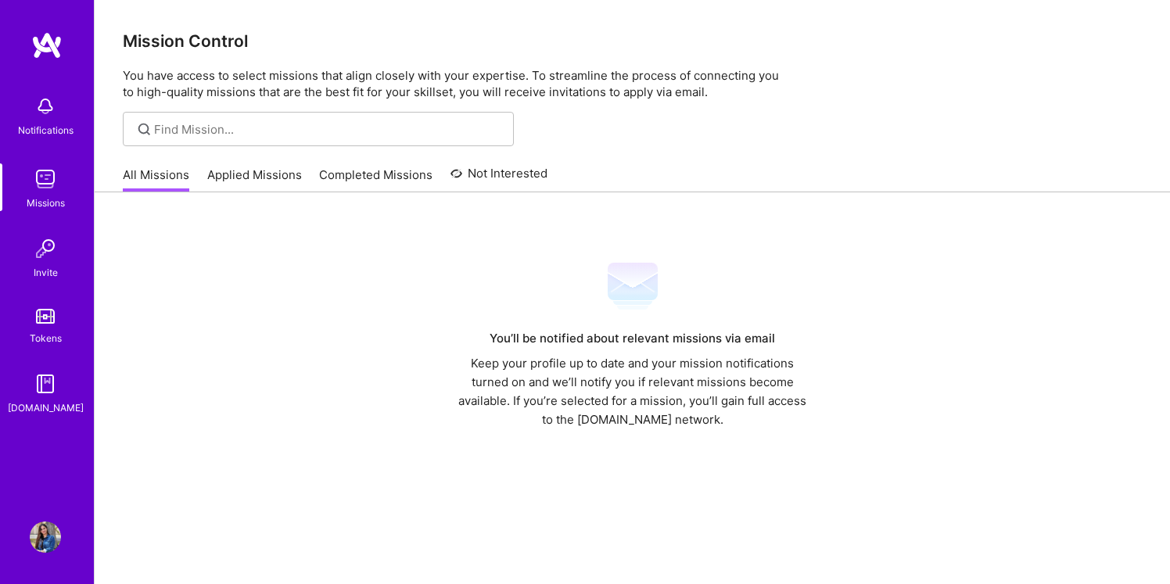
click at [246, 189] on link "Applied Missions" at bounding box center [254, 180] width 95 height 26
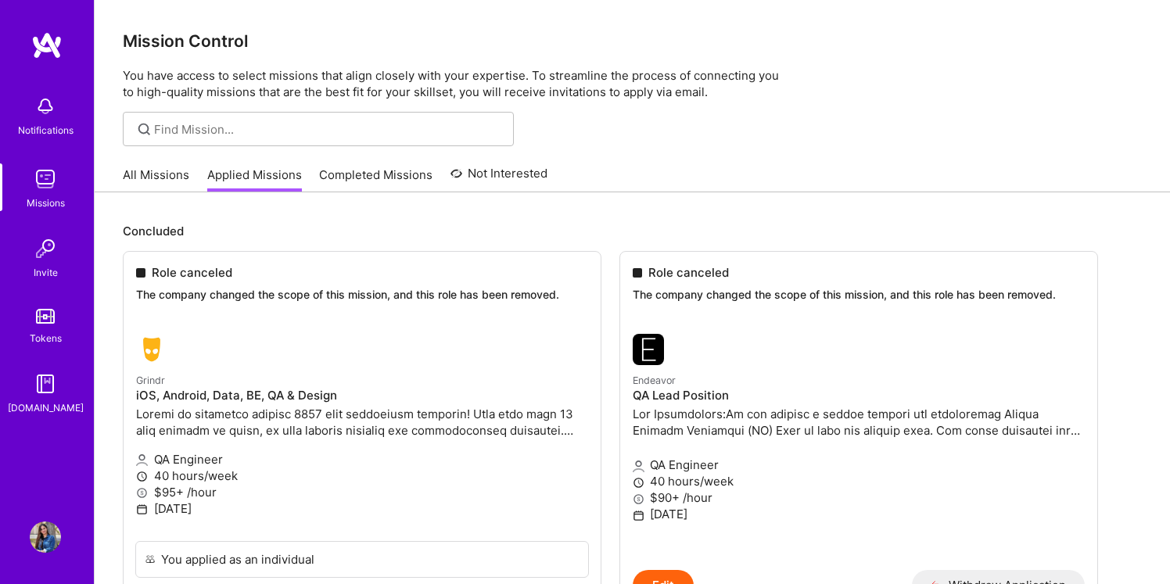
click at [509, 163] on div "All Missions Applied Missions Completed Missions Not Interested" at bounding box center [335, 175] width 425 height 34
click at [509, 175] on link "Not Interested" at bounding box center [500, 178] width 98 height 28
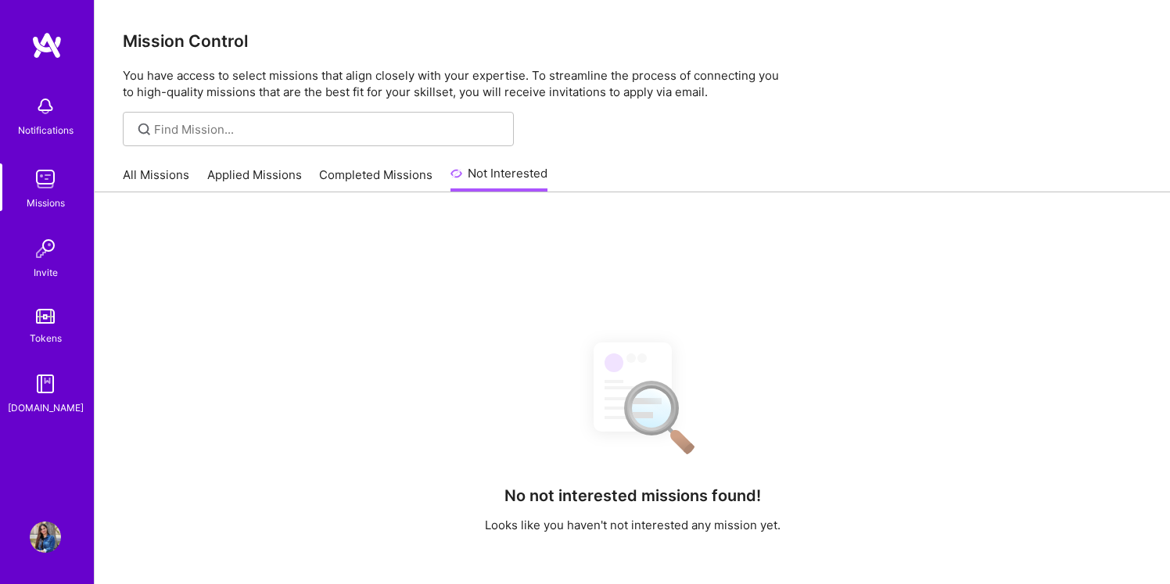
click at [362, 176] on link "Completed Missions" at bounding box center [375, 180] width 113 height 26
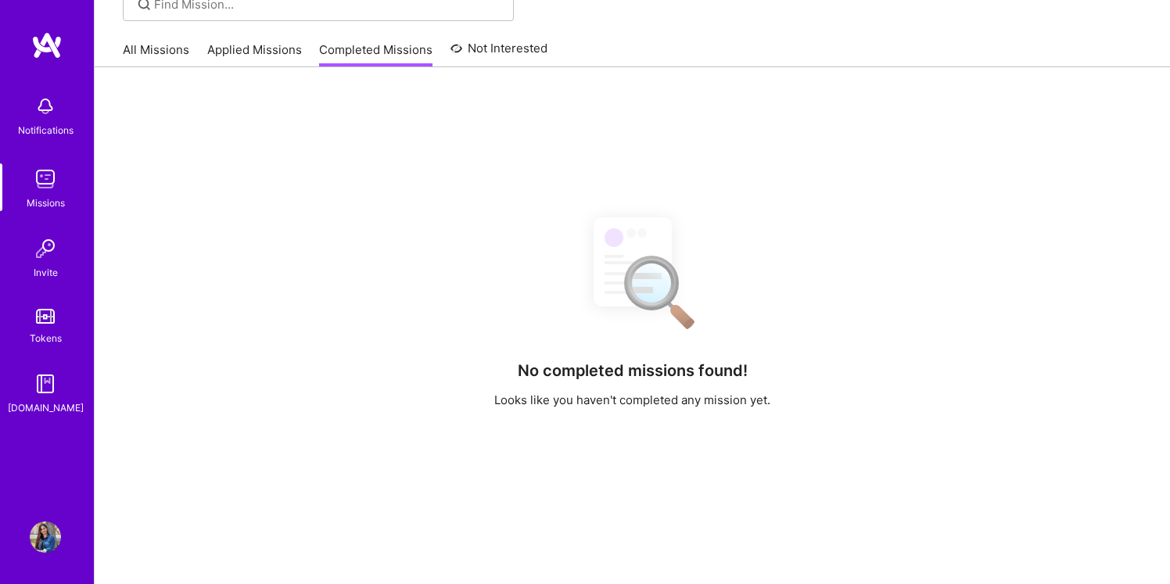
scroll to position [127, 0]
click at [249, 52] on link "Applied Missions" at bounding box center [254, 53] width 95 height 26
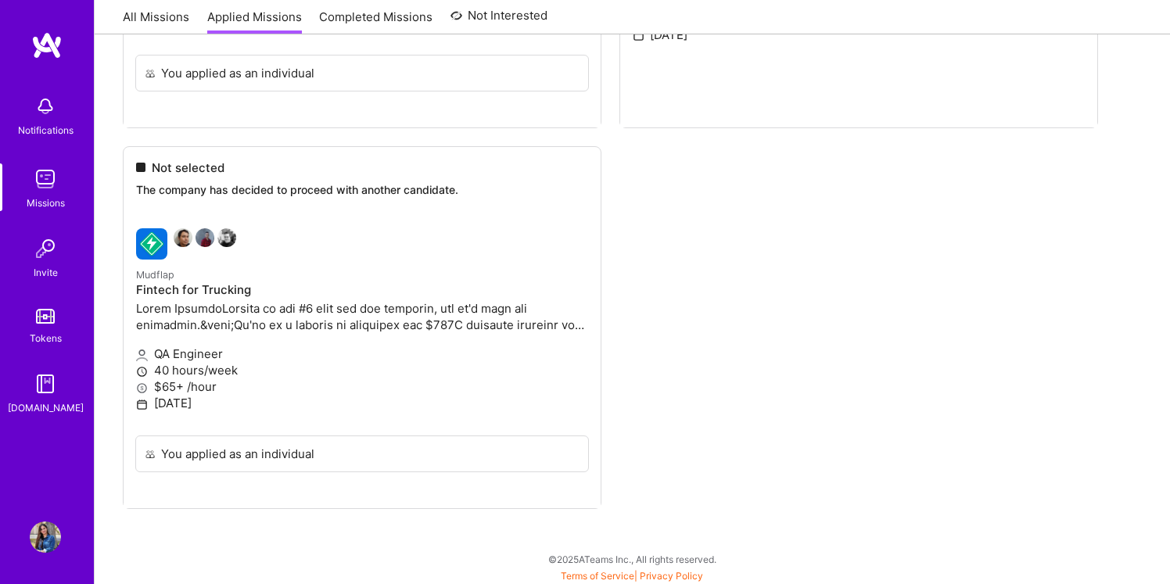
scroll to position [2334, 0]
